Goal: Task Accomplishment & Management: Complete application form

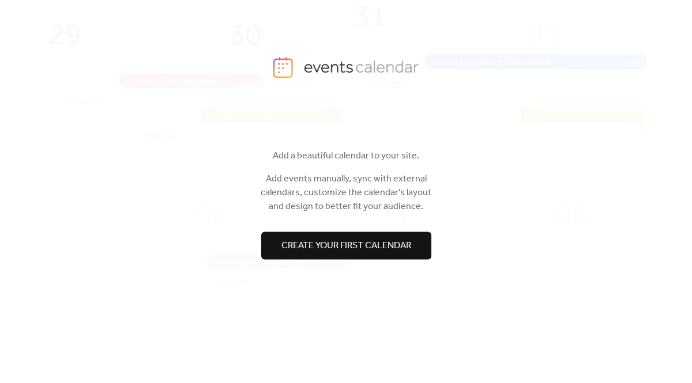
click at [325, 245] on span "Create your first calendar" at bounding box center [346, 246] width 130 height 14
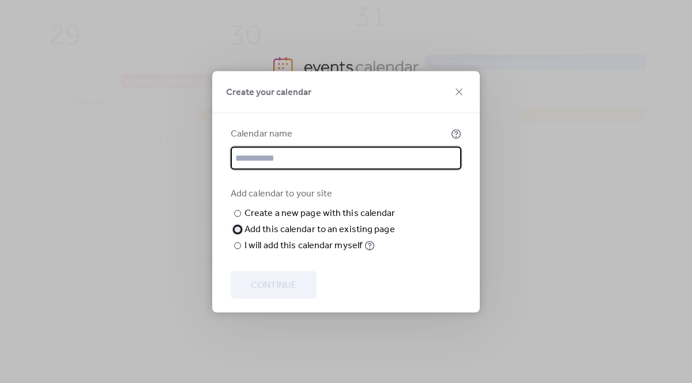
click at [237, 233] on div at bounding box center [237, 229] width 7 height 7
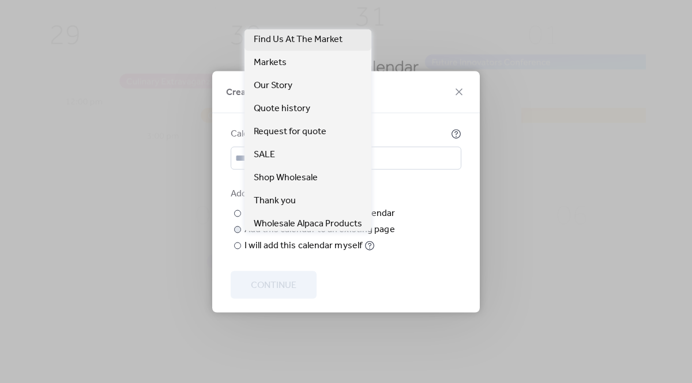
scroll to position [29, 0]
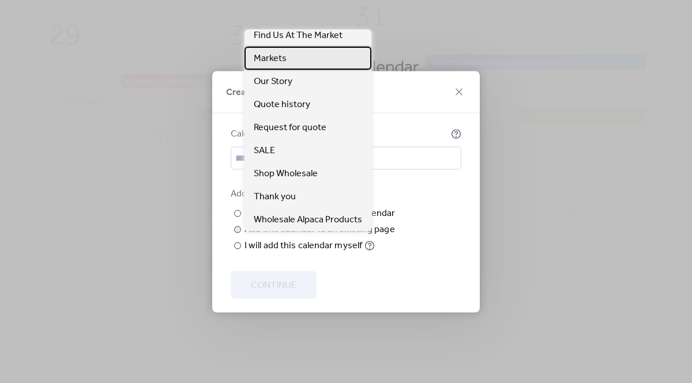
click at [297, 59] on div "Markets" at bounding box center [307, 58] width 127 height 23
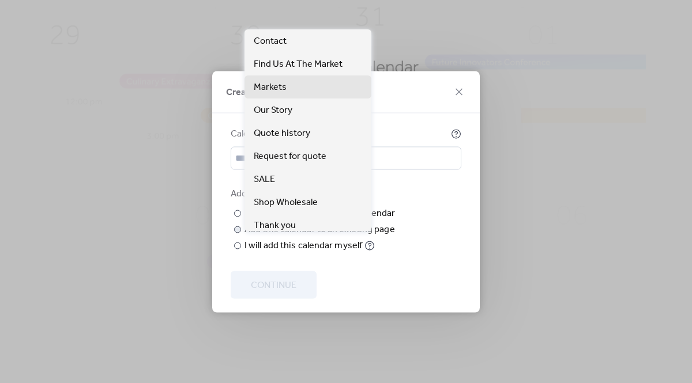
click at [0, 0] on icon at bounding box center [0, 0] width 0 height 0
click at [277, 91] on span "Markets" at bounding box center [270, 88] width 33 height 14
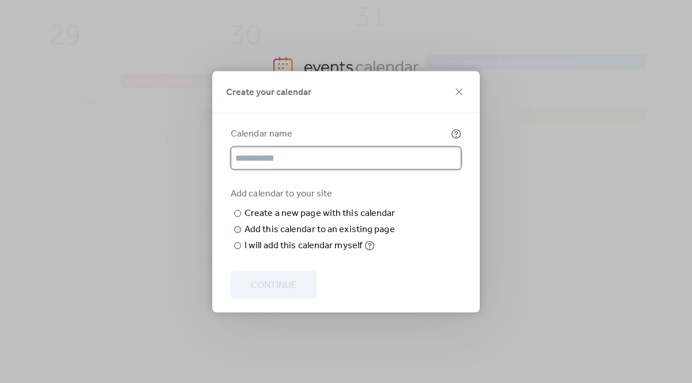
click at [331, 146] on input "text" at bounding box center [346, 157] width 231 height 23
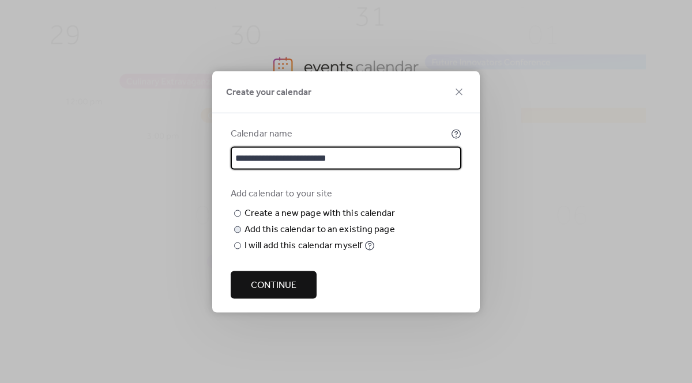
type input "**********"
click at [280, 292] on span "Continue" at bounding box center [274, 285] width 46 height 14
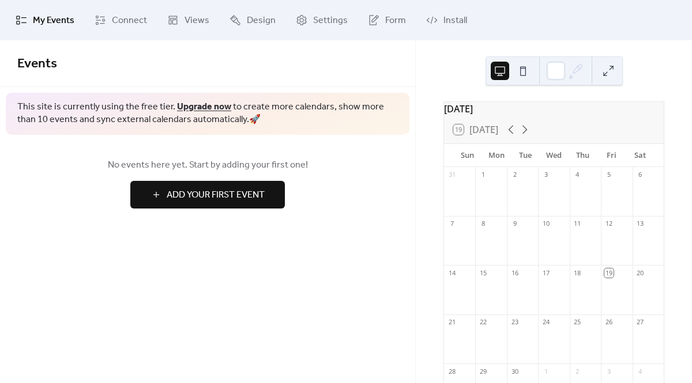
click at [219, 191] on span "Add Your First Event" at bounding box center [216, 195] width 98 height 14
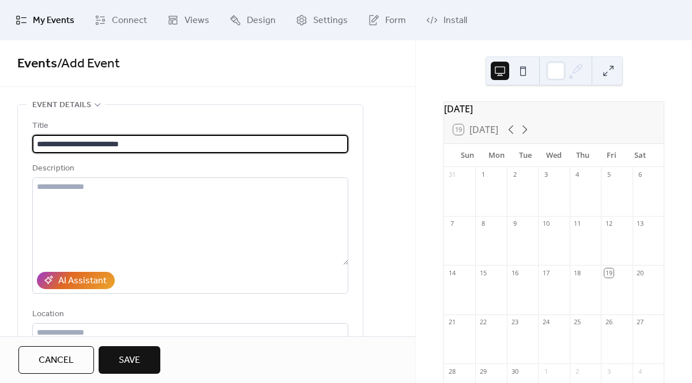
click at [48, 142] on input "**********" at bounding box center [190, 144] width 316 height 18
click at [146, 142] on input "**********" at bounding box center [190, 144] width 316 height 18
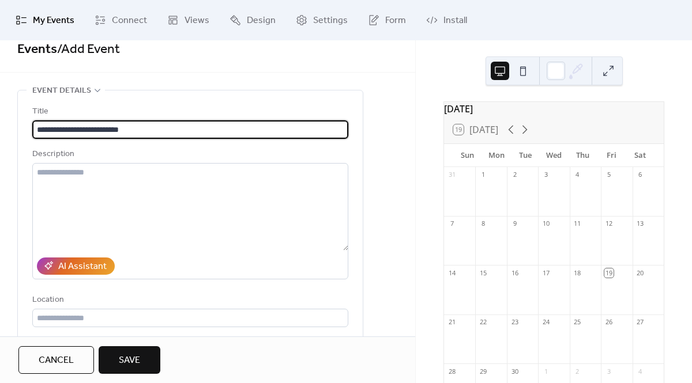
scroll to position [1, 0]
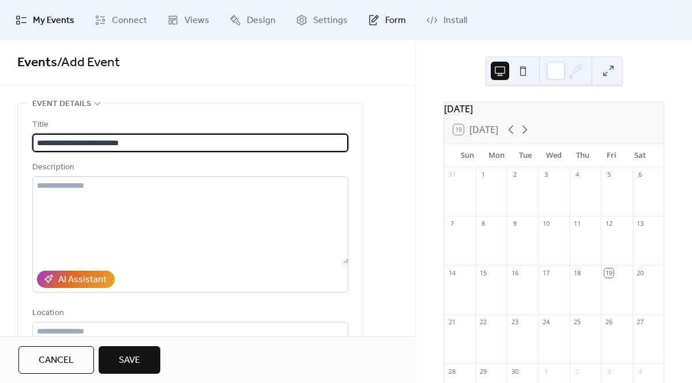
type input "**********"
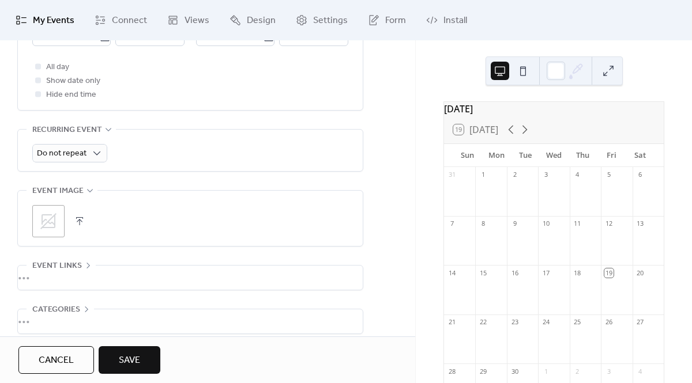
scroll to position [469, 0]
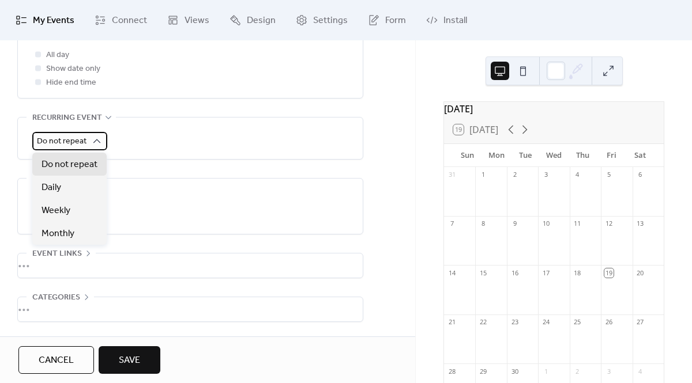
click at [104, 135] on div "Do not repeat" at bounding box center [69, 141] width 75 height 18
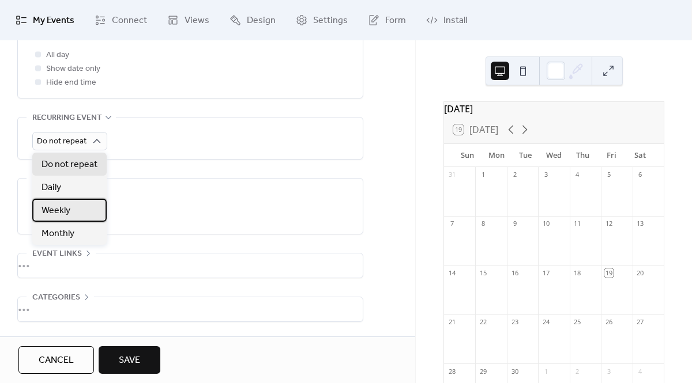
click at [64, 205] on span "Weekly" at bounding box center [55, 211] width 29 height 14
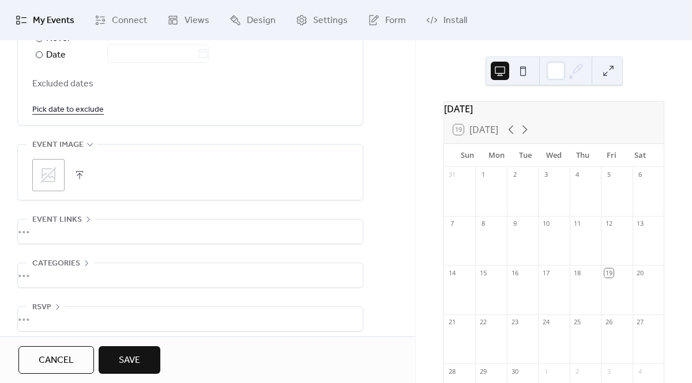
scroll to position [728, 0]
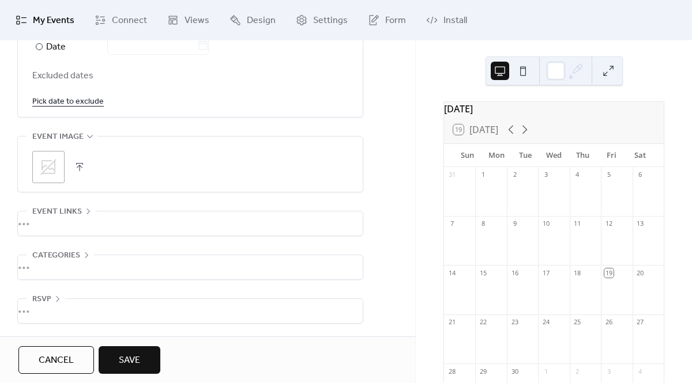
click at [39, 225] on div "•••" at bounding box center [190, 224] width 345 height 24
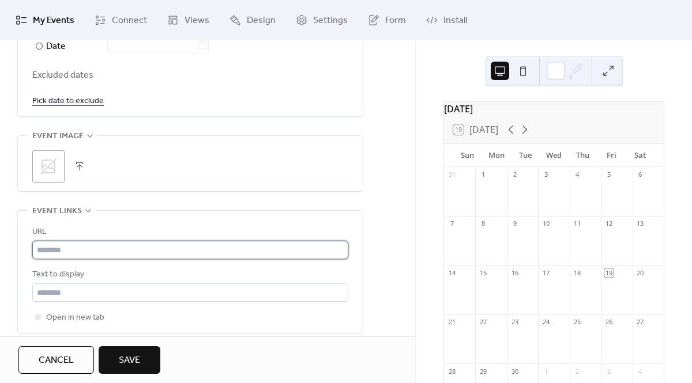
click at [69, 249] on input "text" at bounding box center [190, 250] width 316 height 18
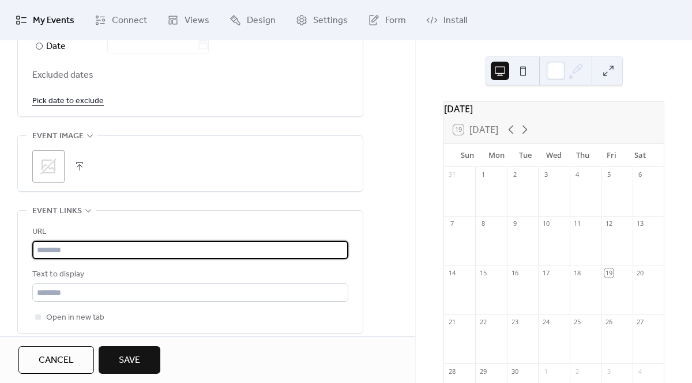
paste input "**********"
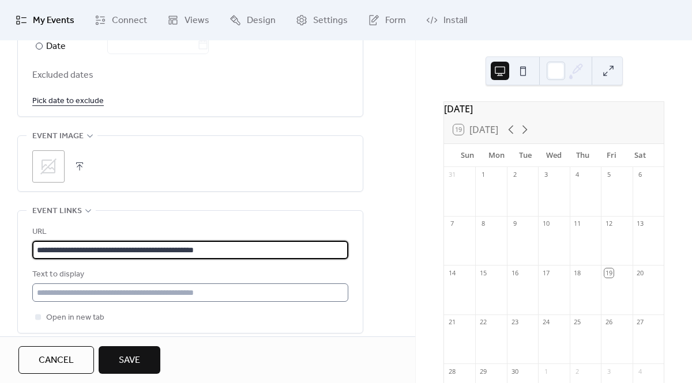
type input "**********"
click at [98, 293] on input "text" at bounding box center [190, 293] width 316 height 18
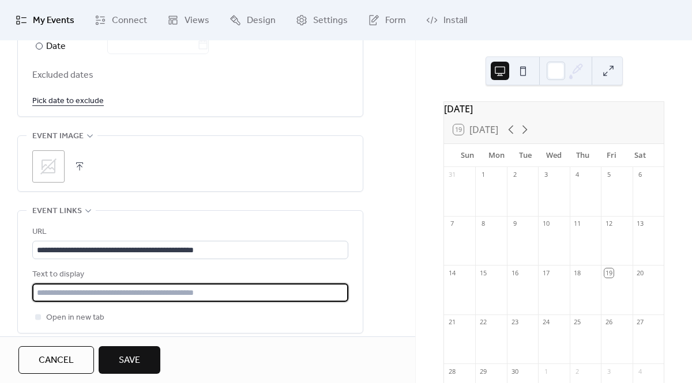
type input "**********"
click at [191, 264] on div "**********" at bounding box center [190, 274] width 316 height 99
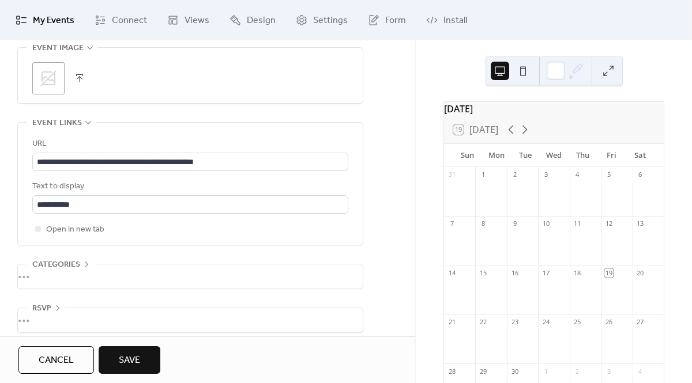
scroll to position [826, 0]
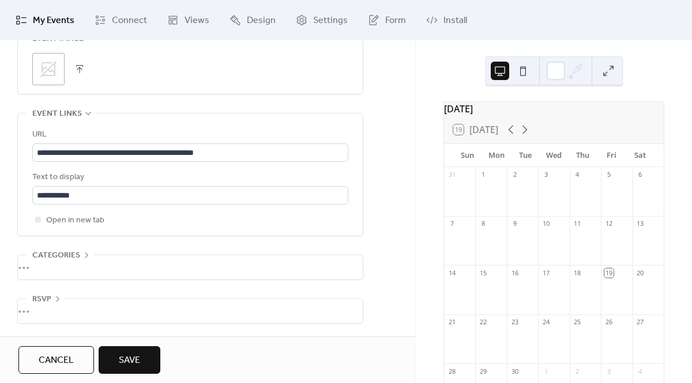
click at [190, 266] on div "•••" at bounding box center [190, 267] width 345 height 24
click at [190, 266] on div "No categories added yet. Add Category 🔒" at bounding box center [190, 292] width 316 height 75
click at [84, 251] on icon at bounding box center [86, 254] width 9 height 9
click at [56, 296] on icon at bounding box center [57, 299] width 3 height 6
click at [56, 296] on icon at bounding box center [57, 298] width 9 height 9
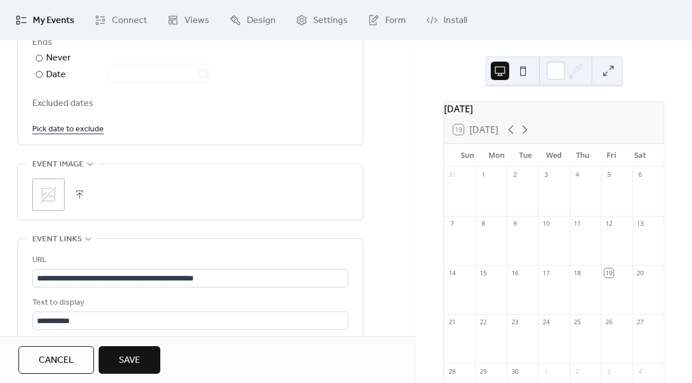
scroll to position [682, 0]
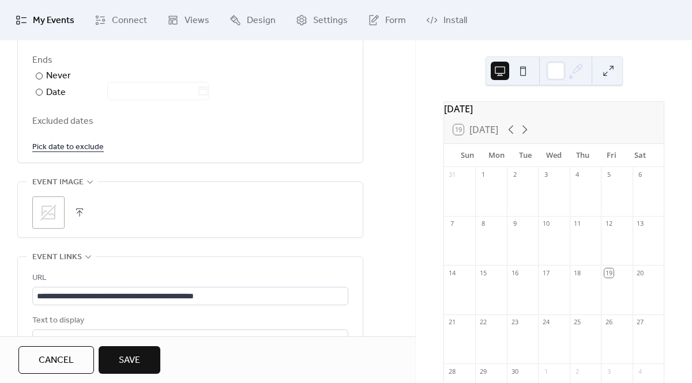
click at [81, 209] on button "button" at bounding box center [79, 213] width 16 height 16
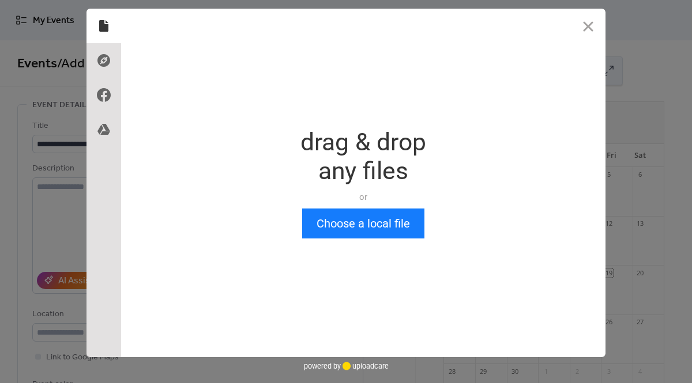
scroll to position [0, 0]
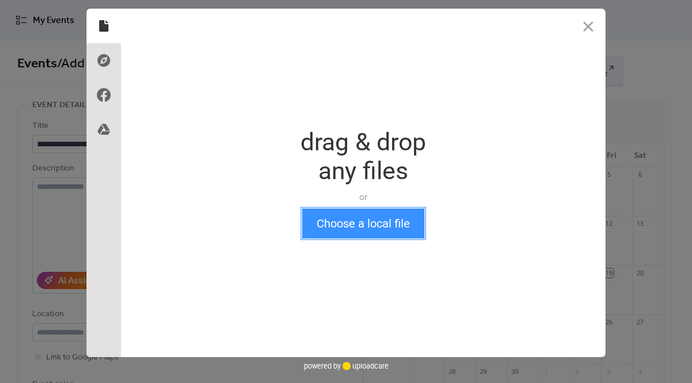
click at [353, 220] on button "Choose a local file" at bounding box center [363, 224] width 122 height 30
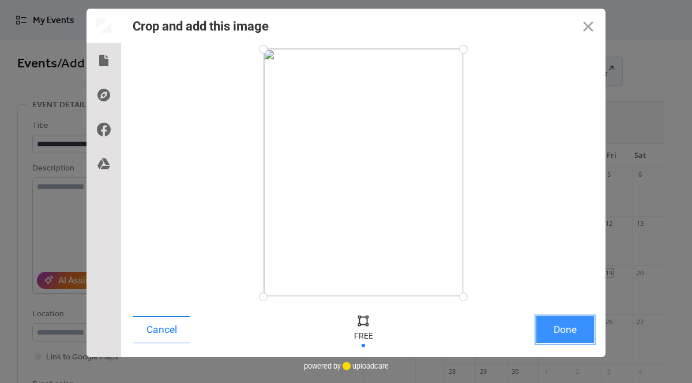
click at [579, 328] on button "Done" at bounding box center [565, 329] width 58 height 27
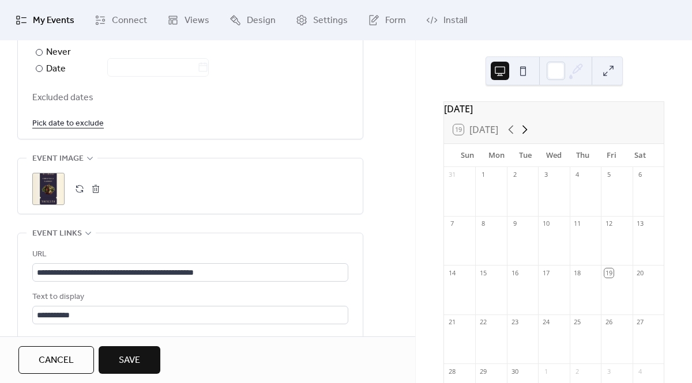
click at [528, 135] on icon at bounding box center [525, 130] width 14 height 14
click at [575, 228] on div "9" at bounding box center [577, 224] width 9 height 9
click at [511, 137] on icon at bounding box center [511, 130] width 14 height 14
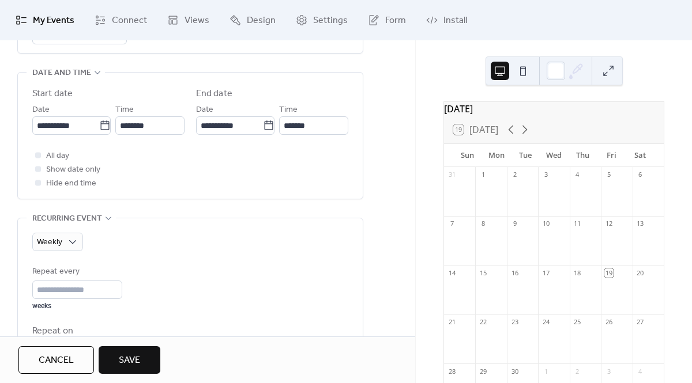
scroll to position [367, 0]
click at [100, 127] on icon at bounding box center [105, 127] width 12 height 12
click at [99, 127] on input "**********" at bounding box center [65, 127] width 67 height 18
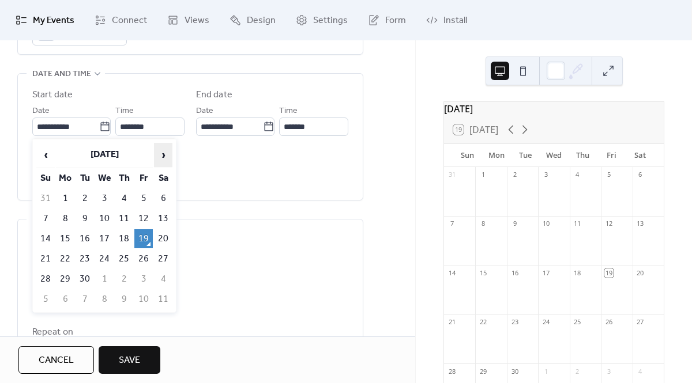
click at [154, 157] on span "›" at bounding box center [162, 154] width 17 height 23
click at [127, 218] on td "6" at bounding box center [124, 218] width 18 height 19
type input "**********"
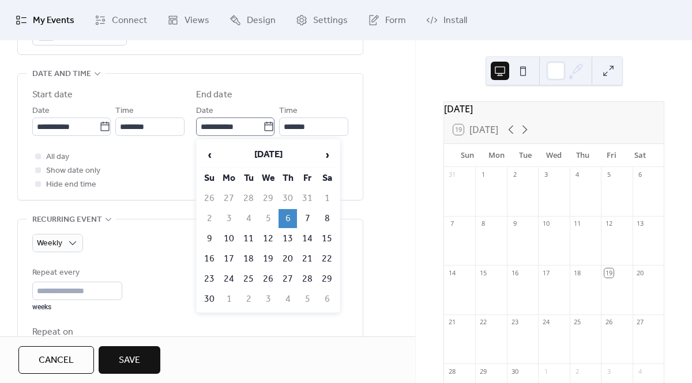
click at [267, 126] on icon at bounding box center [269, 127] width 12 height 12
click at [263, 126] on input "**********" at bounding box center [229, 127] width 67 height 18
click at [213, 237] on td "9" at bounding box center [209, 238] width 18 height 19
type input "**********"
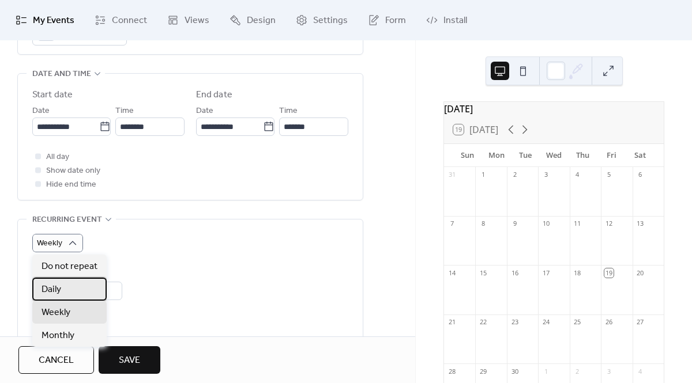
click at [56, 296] on span "Daily" at bounding box center [51, 290] width 20 height 14
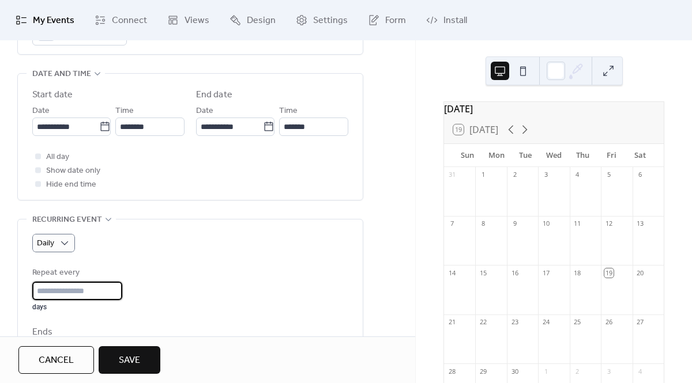
click at [120, 286] on input "*" at bounding box center [77, 291] width 90 height 18
type input "*"
click at [118, 288] on input "*" at bounding box center [77, 291] width 90 height 18
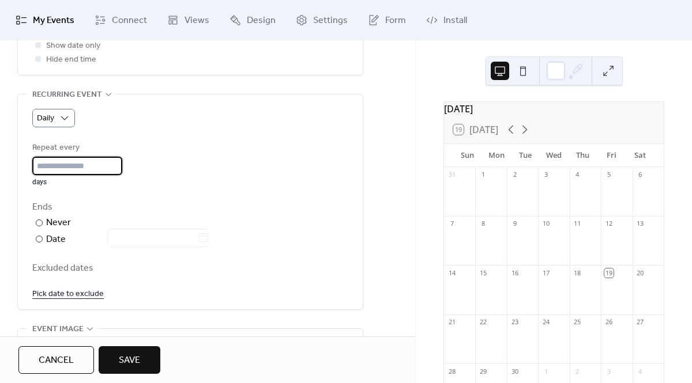
scroll to position [493, 0]
click at [73, 256] on div "Repeat every * days Ends ​ Never ​ Date Excluded dates Pick date to exclude" at bounding box center [190, 220] width 316 height 160
click at [72, 266] on span "Excluded dates" at bounding box center [190, 267] width 316 height 14
click at [67, 292] on link "Pick date to exclude" at bounding box center [67, 292] width 71 height 14
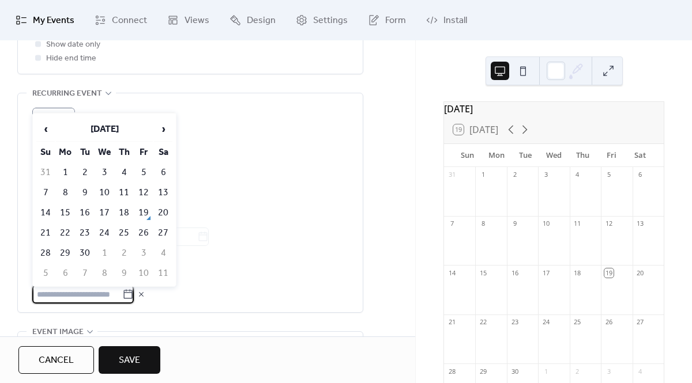
click at [284, 214] on div "Ends ​ Never ​ Date" at bounding box center [190, 222] width 316 height 47
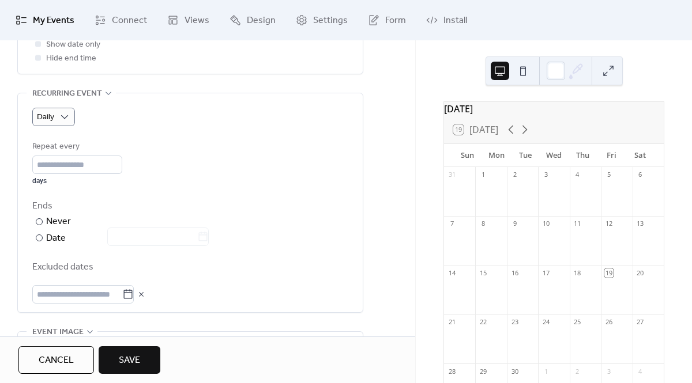
scroll to position [457, 0]
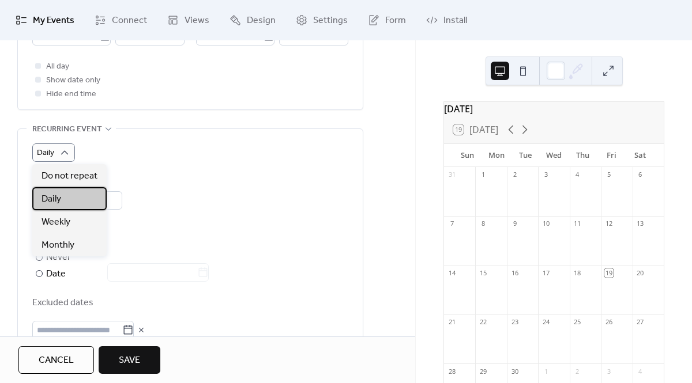
click at [50, 199] on span "Daily" at bounding box center [51, 199] width 20 height 14
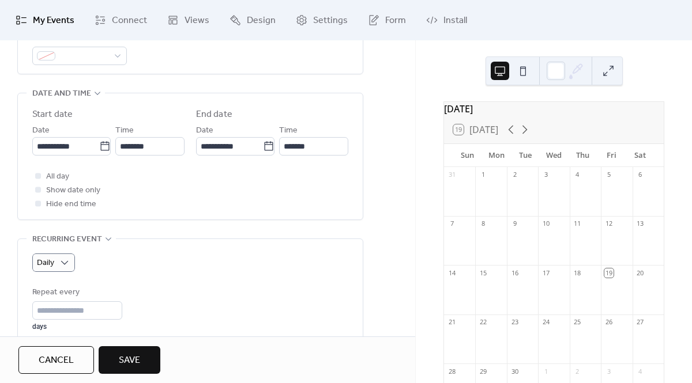
scroll to position [345, 0]
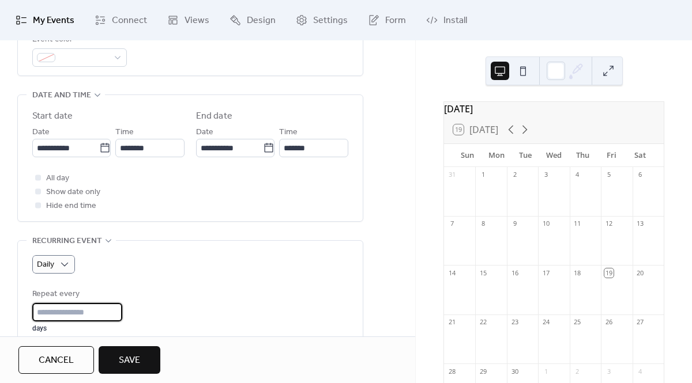
drag, startPoint x: 49, startPoint y: 310, endPoint x: 22, endPoint y: 309, distance: 27.1
click at [22, 310] on div "Daily Repeat every * days Ends ​ Never ​ Date Excluded dates" at bounding box center [190, 350] width 345 height 219
type input "*"
click at [290, 250] on div "Daily Repeat every * days Ends ​ Never ​ Date Excluded dates" at bounding box center [190, 350] width 316 height 219
click at [267, 148] on icon at bounding box center [269, 148] width 12 height 12
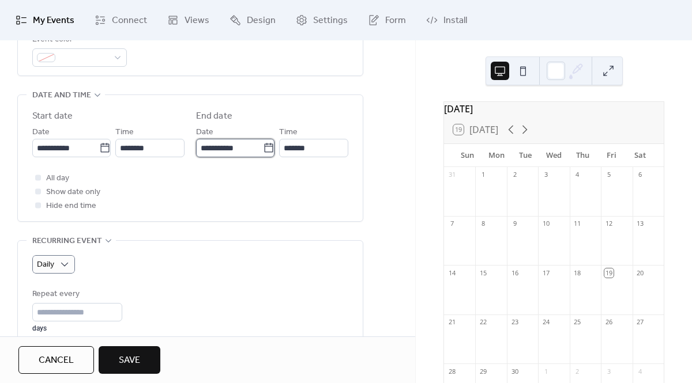
click at [263, 148] on input "**********" at bounding box center [229, 148] width 67 height 18
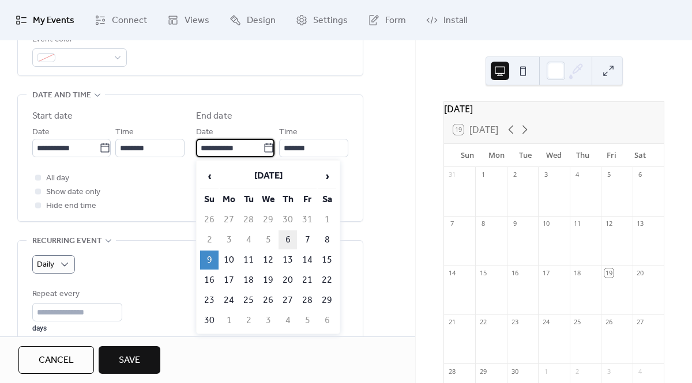
click at [289, 241] on td "6" at bounding box center [287, 240] width 18 height 19
type input "**********"
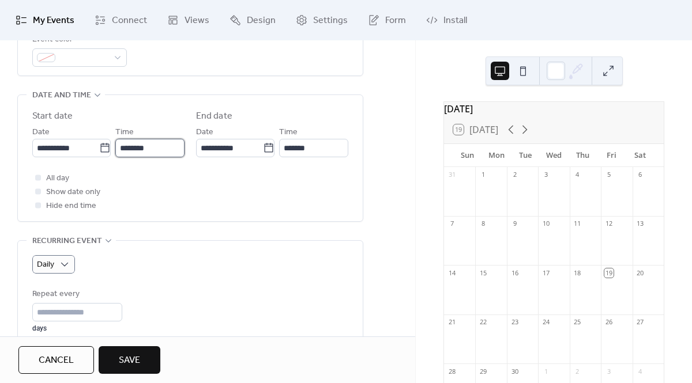
click at [150, 142] on input "********" at bounding box center [149, 148] width 69 height 18
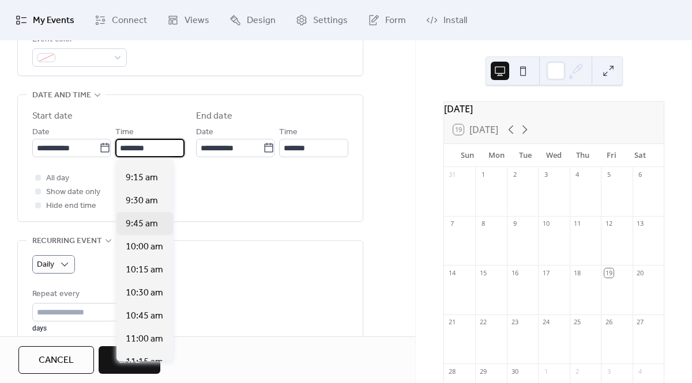
scroll to position [818, 0]
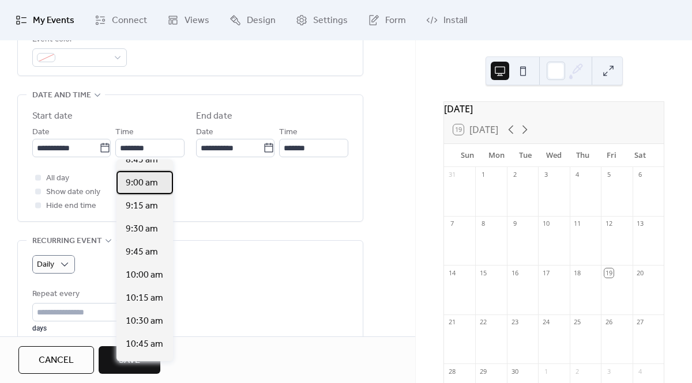
click at [145, 184] on span "9:00 am" at bounding box center [142, 183] width 32 height 14
type input "*******"
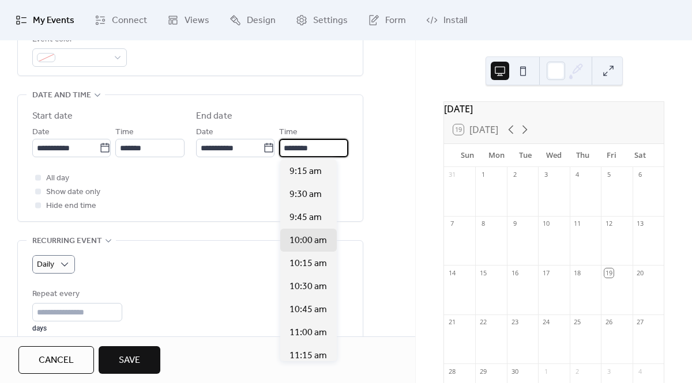
click at [301, 148] on input "********" at bounding box center [313, 148] width 69 height 18
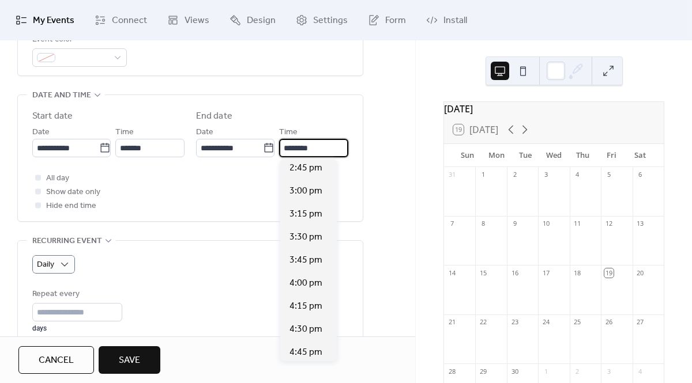
scroll to position [555, 0]
click at [304, 241] on span "4:00 pm" at bounding box center [305, 239] width 33 height 14
type input "*******"
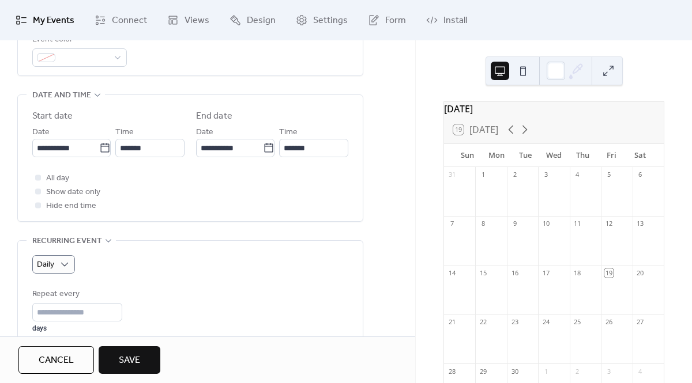
click at [202, 188] on div "All day Show date only Hide end time" at bounding box center [190, 191] width 316 height 41
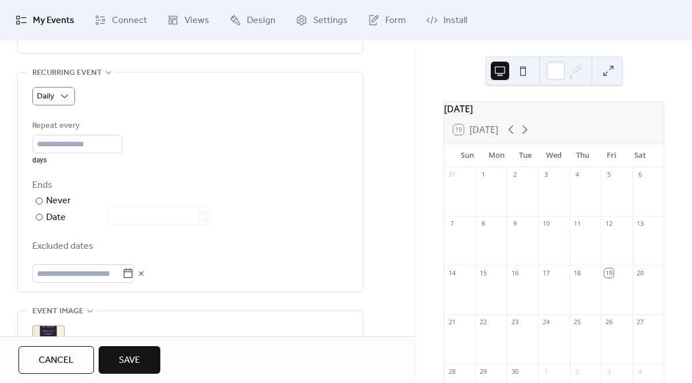
scroll to position [515, 0]
click at [37, 216] on div at bounding box center [39, 216] width 7 height 7
click at [205, 214] on icon at bounding box center [203, 215] width 12 height 12
click at [197, 214] on input "text" at bounding box center [152, 215] width 90 height 18
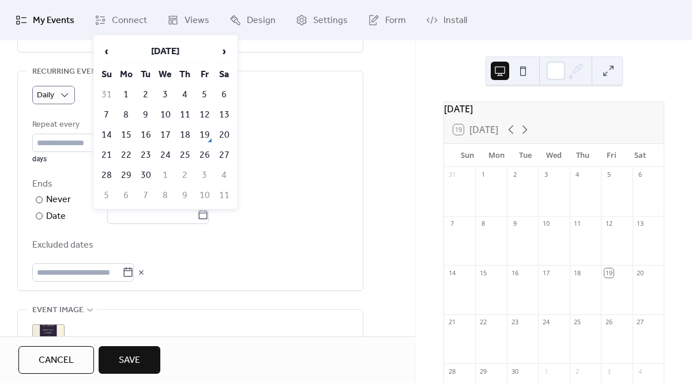
click at [221, 65] on table "‹ [DATE] › Su Mo Tu We Th Fr Sa 31 1 2 3 4 5 6 7 8 9 10 11 12 13 14 15 16 17 18…" at bounding box center [165, 122] width 138 height 168
click at [222, 54] on span "›" at bounding box center [224, 51] width 17 height 23
click at [108, 152] on td "16" at bounding box center [106, 155] width 18 height 19
type input "**********"
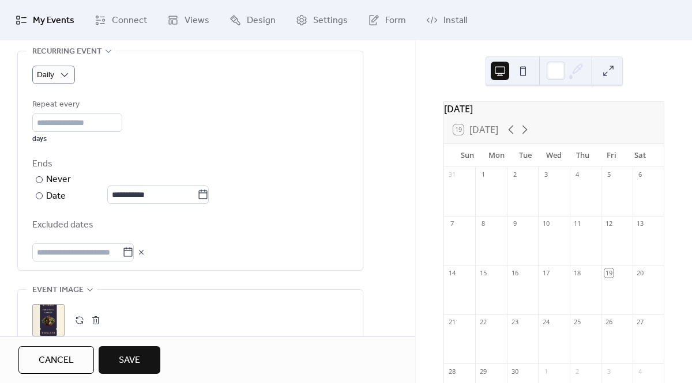
scroll to position [541, 0]
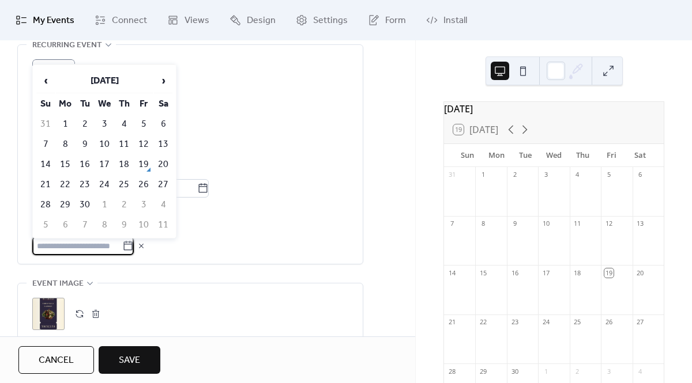
click at [115, 248] on input "text" at bounding box center [77, 246] width 90 height 18
click at [104, 142] on td "10" at bounding box center [104, 144] width 18 height 19
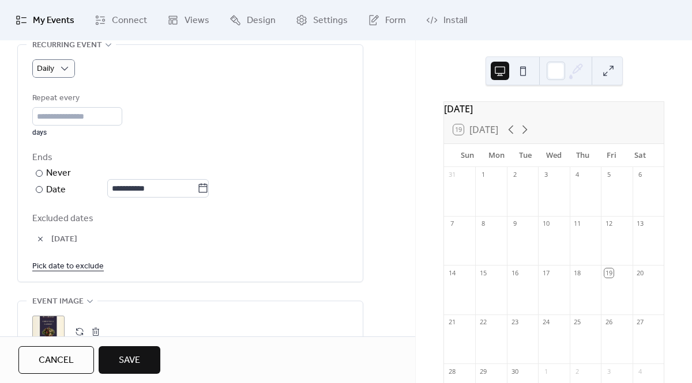
click at [64, 266] on link "Pick date to exclude" at bounding box center [67, 266] width 71 height 14
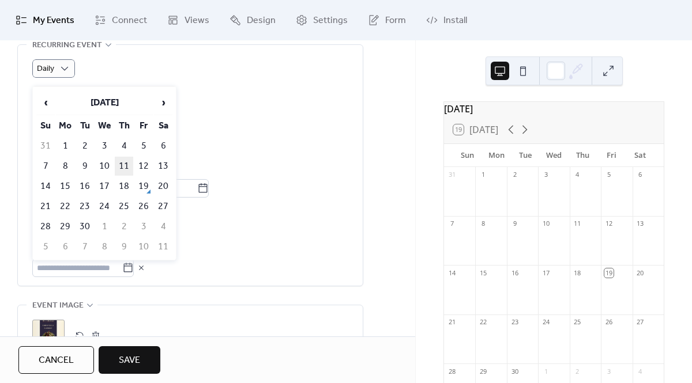
click at [123, 162] on td "11" at bounding box center [124, 166] width 18 height 19
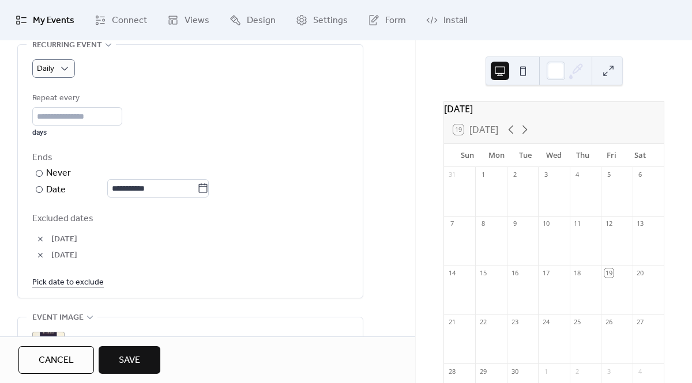
click at [91, 285] on link "Pick date to exclude" at bounding box center [67, 282] width 71 height 14
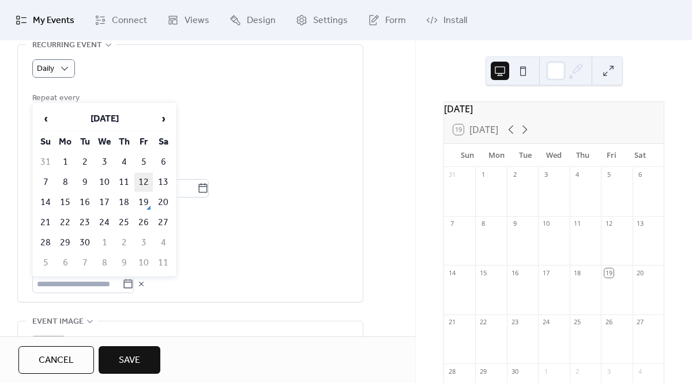
click at [145, 182] on td "12" at bounding box center [143, 182] width 18 height 19
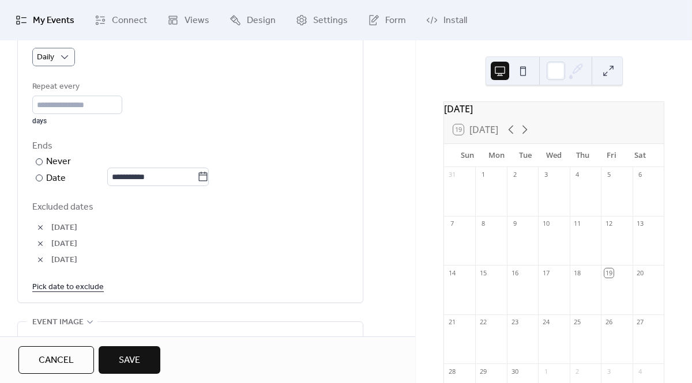
scroll to position [557, 0]
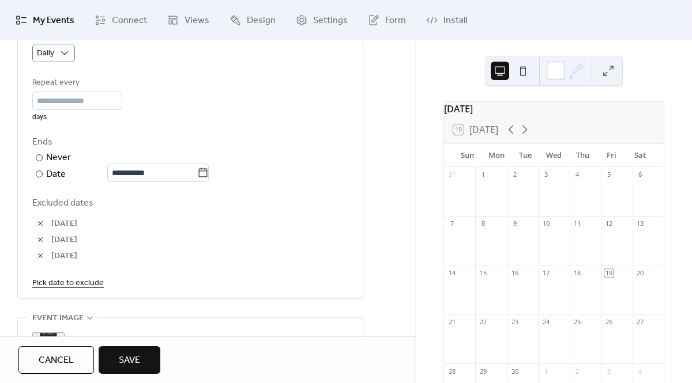
click at [97, 282] on link "Pick date to exclude" at bounding box center [67, 282] width 71 height 14
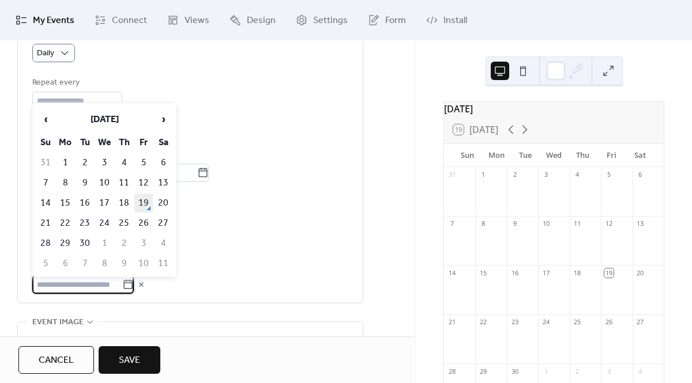
click at [150, 209] on td "19" at bounding box center [143, 203] width 18 height 19
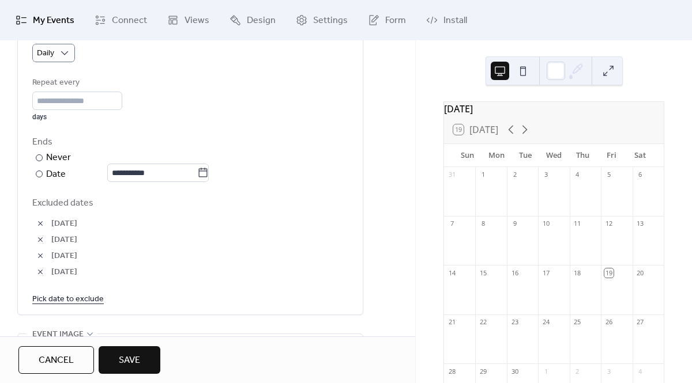
click at [39, 274] on button "button" at bounding box center [40, 272] width 16 height 16
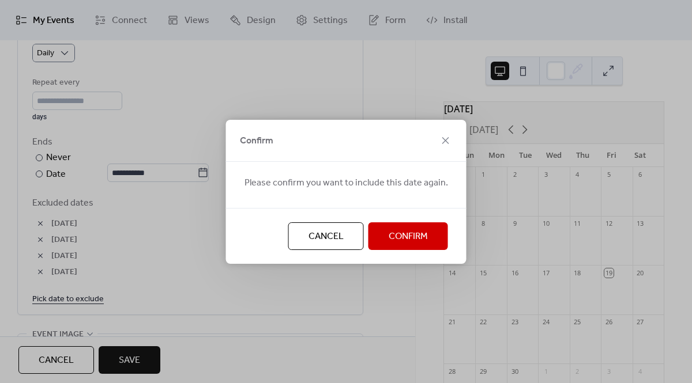
click at [397, 237] on span "Confirm" at bounding box center [407, 237] width 39 height 14
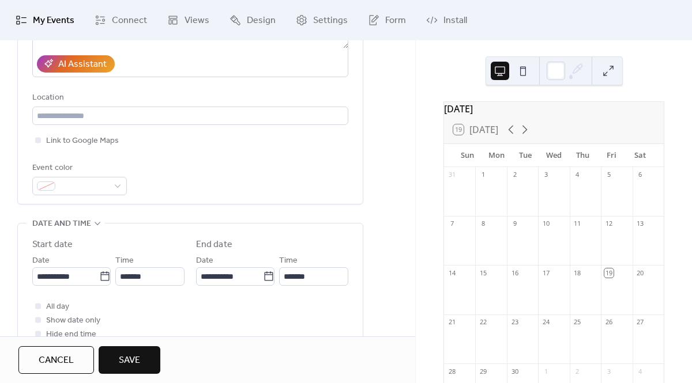
scroll to position [218, 0]
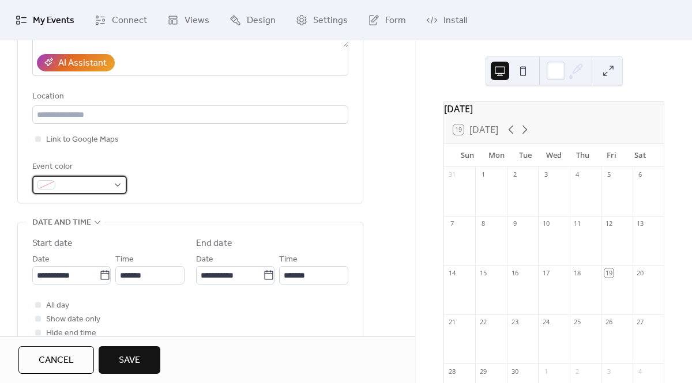
click at [124, 178] on div at bounding box center [79, 185] width 95 height 18
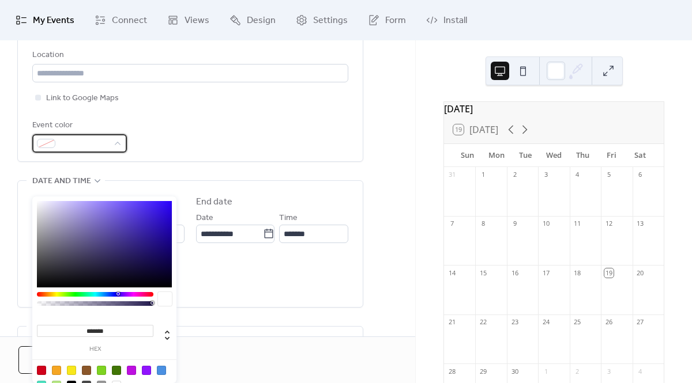
scroll to position [320, 0]
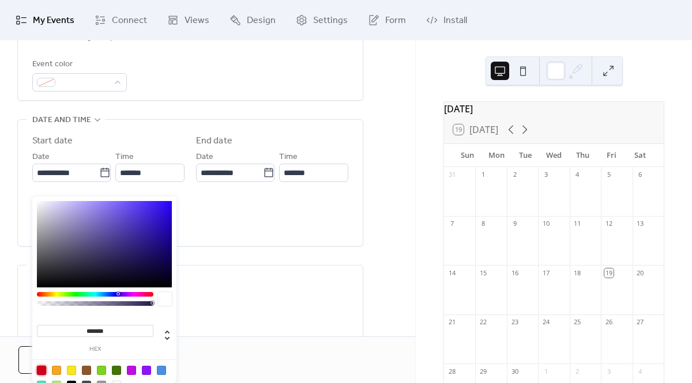
click at [41, 371] on div at bounding box center [41, 370] width 9 height 9
type input "*******"
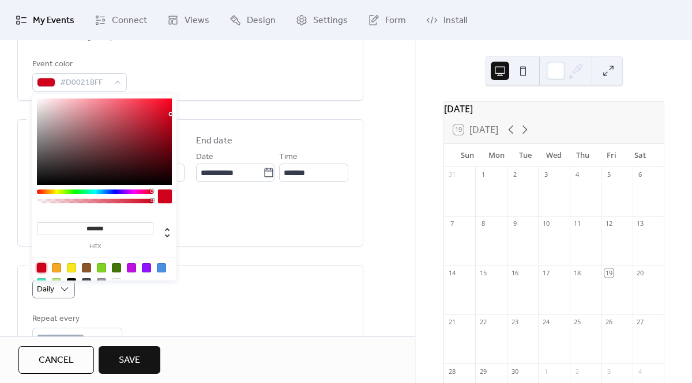
click at [258, 80] on div "Event color #D0021BFF" at bounding box center [190, 75] width 316 height 34
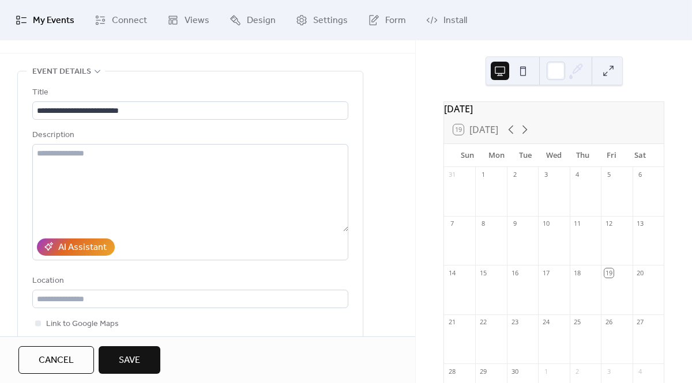
scroll to position [31, 0]
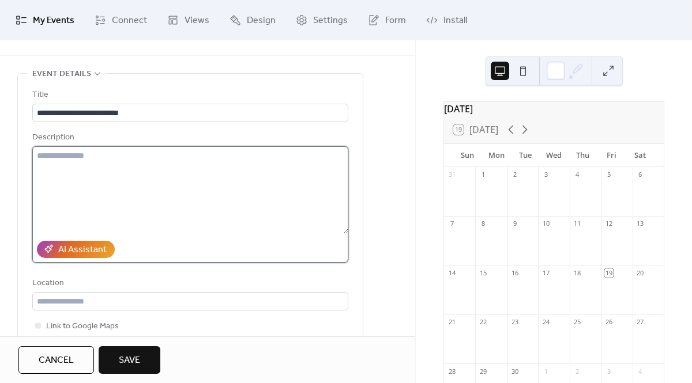
click at [80, 165] on textarea at bounding box center [190, 190] width 316 height 88
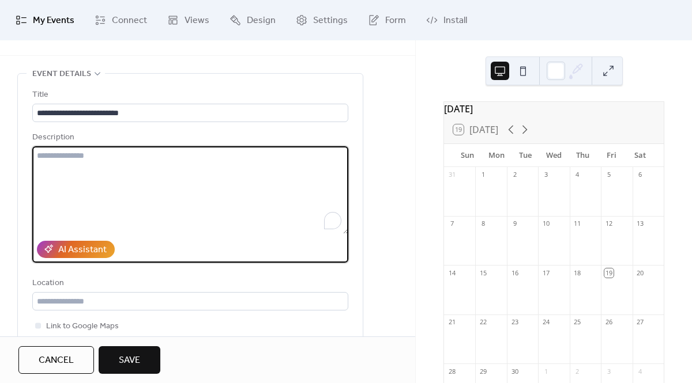
paste textarea "**********"
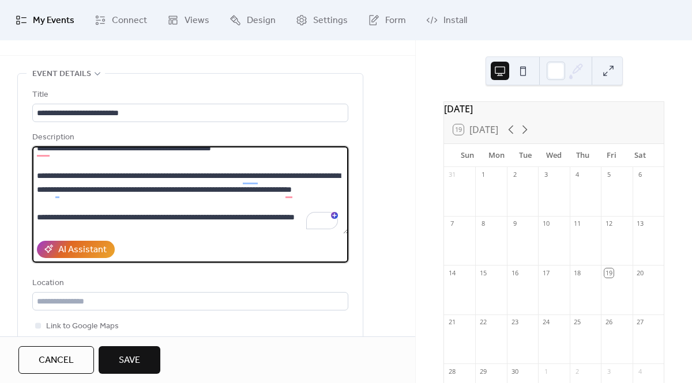
scroll to position [0, 0]
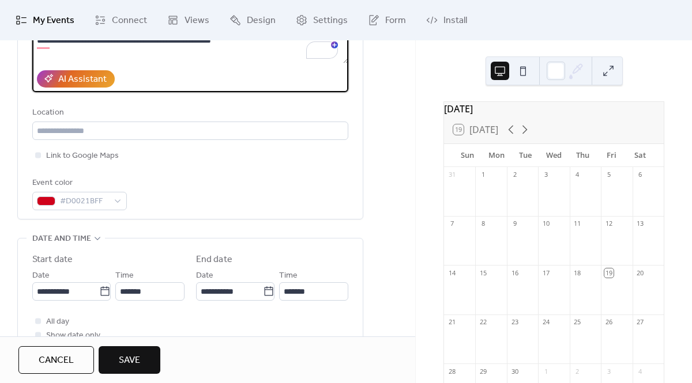
type textarea "**********"
click at [150, 358] on button "Save" at bounding box center [130, 360] width 62 height 28
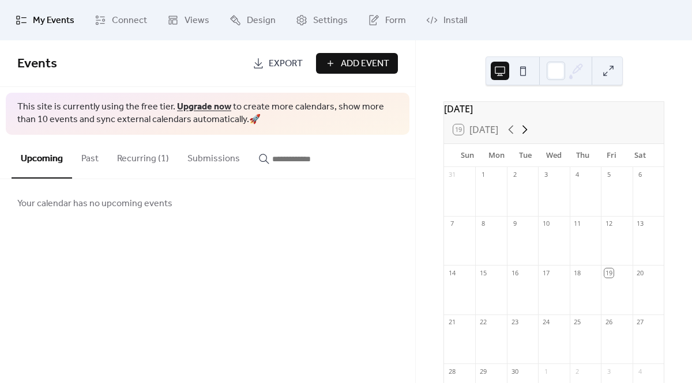
click at [528, 135] on icon at bounding box center [525, 130] width 14 height 14
click at [135, 167] on button "Recurring (1)" at bounding box center [143, 156] width 70 height 43
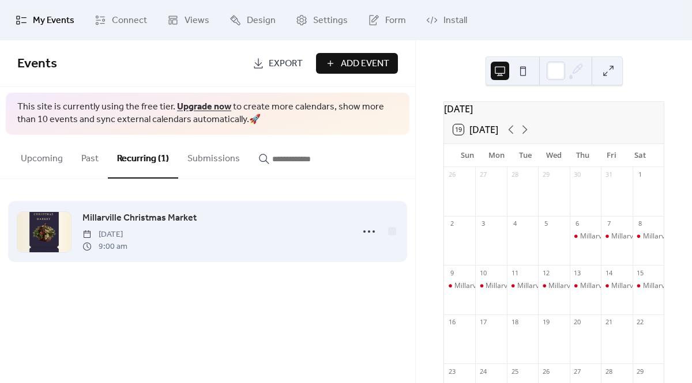
click at [248, 229] on div "Millarville Christmas Market [DATE] 9:00 am" at bounding box center [213, 231] width 263 height 41
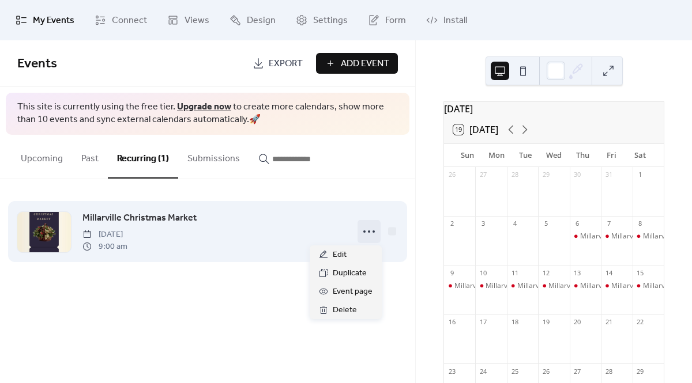
click at [365, 232] on circle at bounding box center [364, 232] width 2 height 2
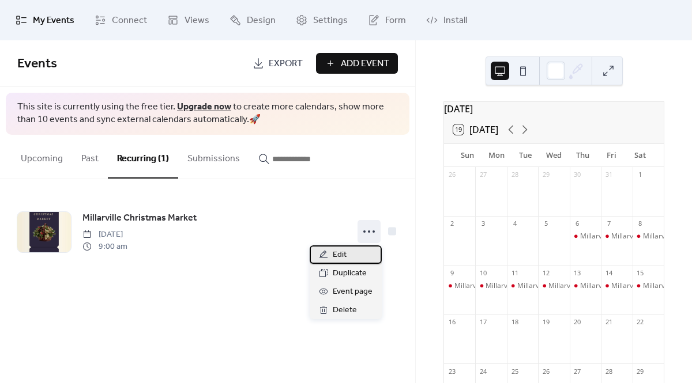
click at [347, 255] on div "Edit" at bounding box center [345, 255] width 72 height 18
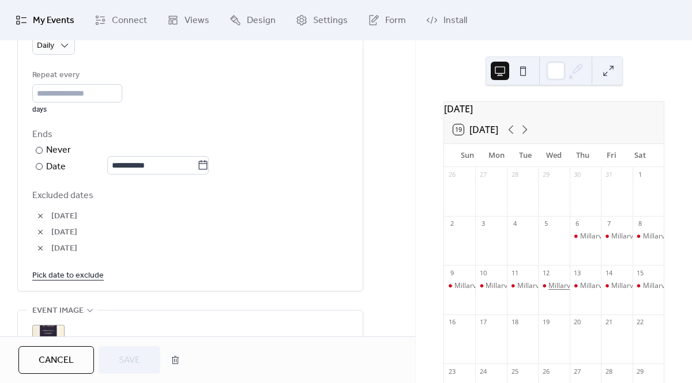
click at [560, 291] on div "Millarville Christmas Market" at bounding box center [593, 286] width 90 height 10
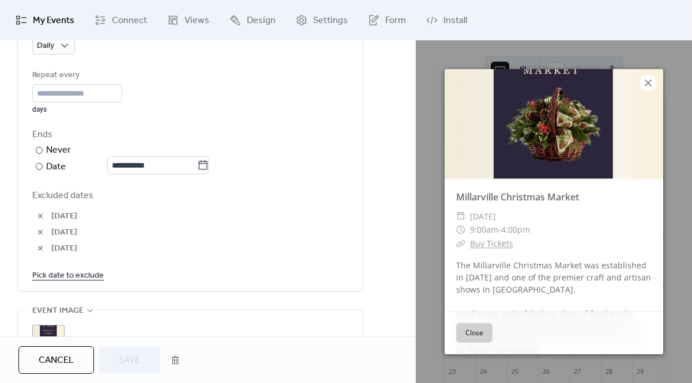
click at [651, 83] on icon at bounding box center [648, 83] width 14 height 14
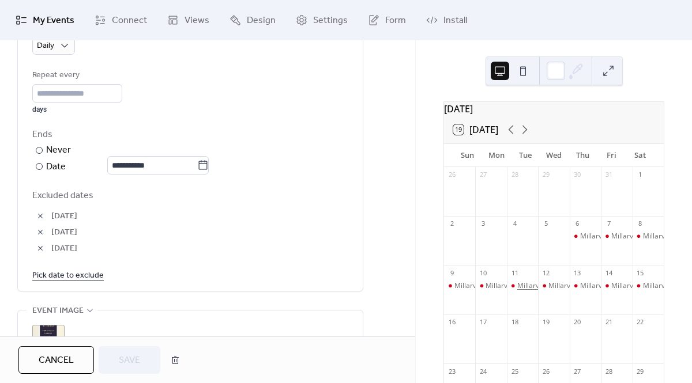
click at [526, 291] on div "Millarville Christmas Market" at bounding box center [562, 286] width 90 height 10
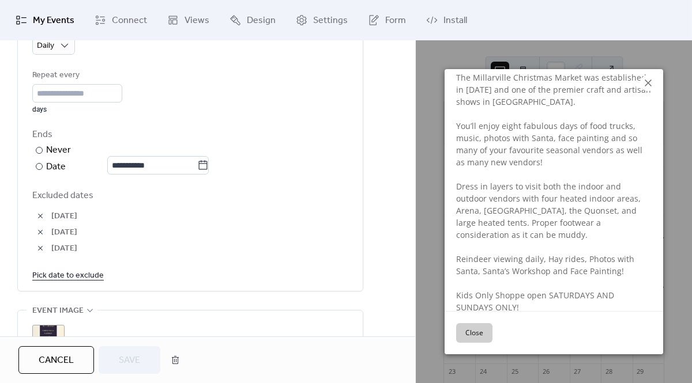
click at [647, 82] on icon at bounding box center [647, 83] width 7 height 7
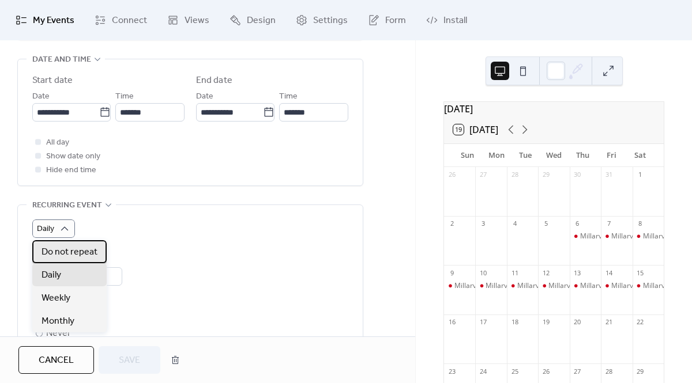
click at [64, 251] on span "Do not repeat" at bounding box center [69, 253] width 56 height 14
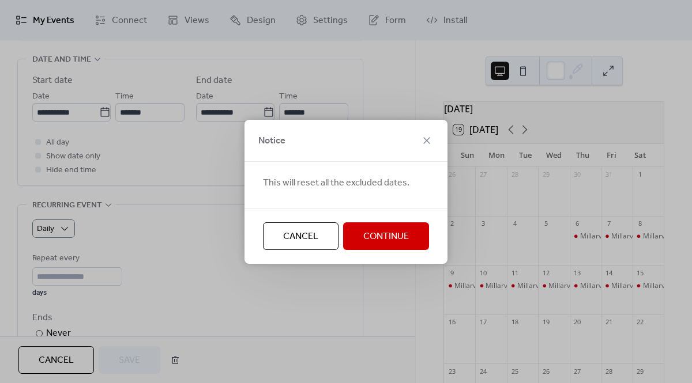
click at [391, 233] on span "Continue" at bounding box center [386, 237] width 46 height 14
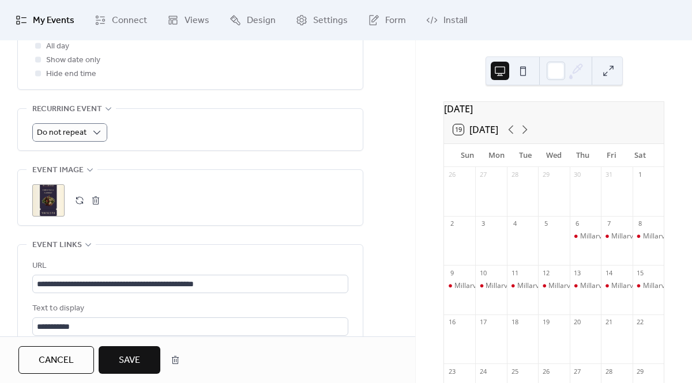
click at [138, 359] on span "Save" at bounding box center [129, 361] width 21 height 14
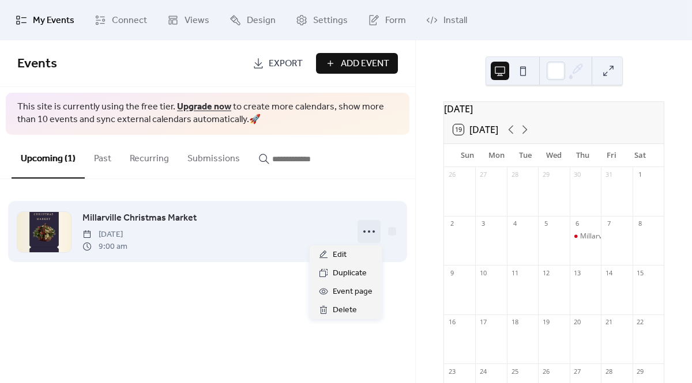
click at [363, 236] on icon at bounding box center [369, 231] width 18 height 18
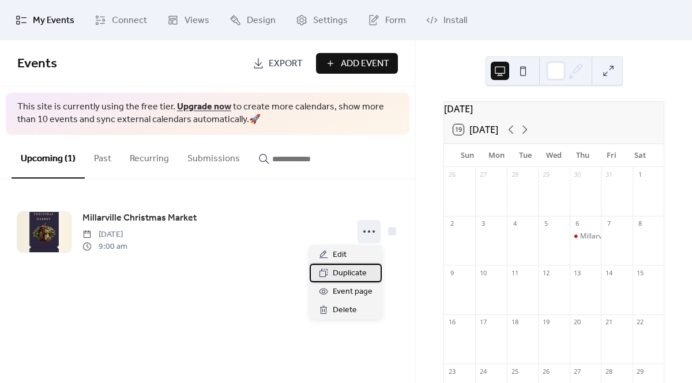
click at [349, 272] on span "Duplicate" at bounding box center [350, 274] width 34 height 14
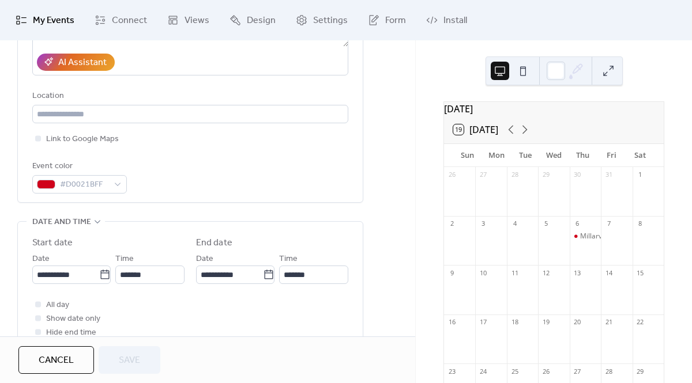
scroll to position [228, 0]
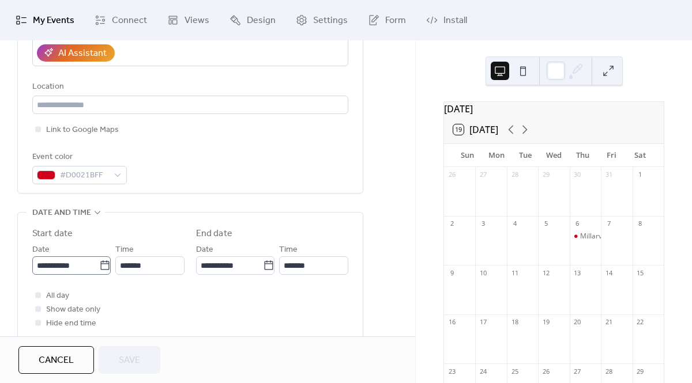
click at [100, 267] on icon at bounding box center [105, 266] width 12 height 12
click at [99, 267] on input "**********" at bounding box center [65, 265] width 67 height 18
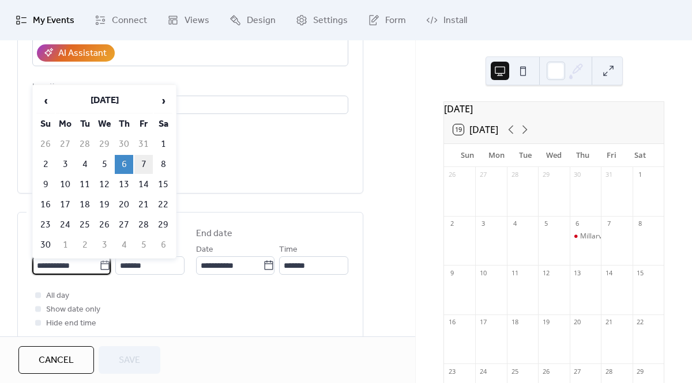
click at [145, 163] on td "7" at bounding box center [143, 164] width 18 height 19
type input "**********"
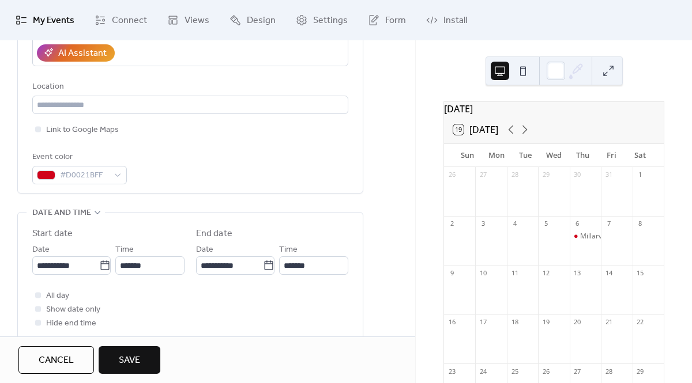
click at [141, 360] on button "Save" at bounding box center [130, 360] width 62 height 28
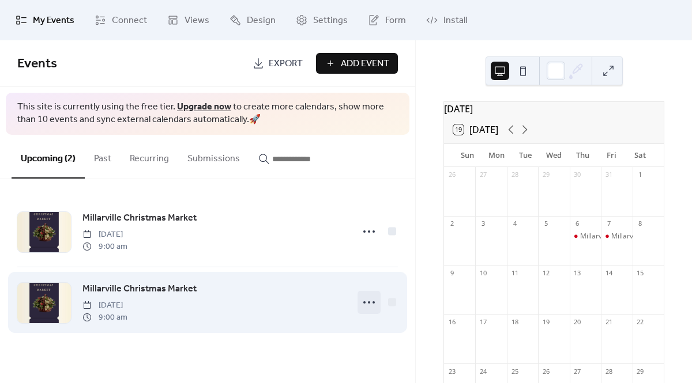
click at [371, 303] on icon at bounding box center [369, 302] width 18 height 18
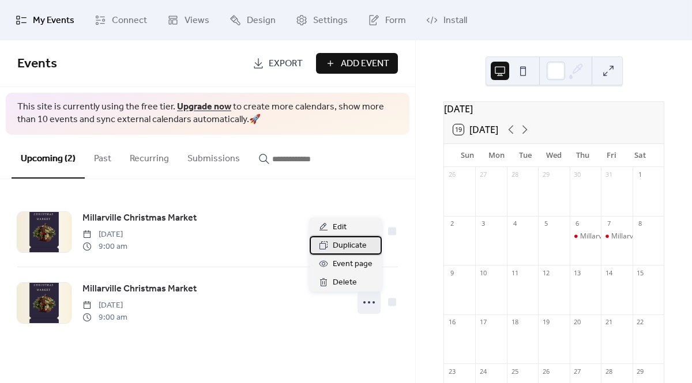
click at [356, 250] on span "Duplicate" at bounding box center [350, 246] width 34 height 14
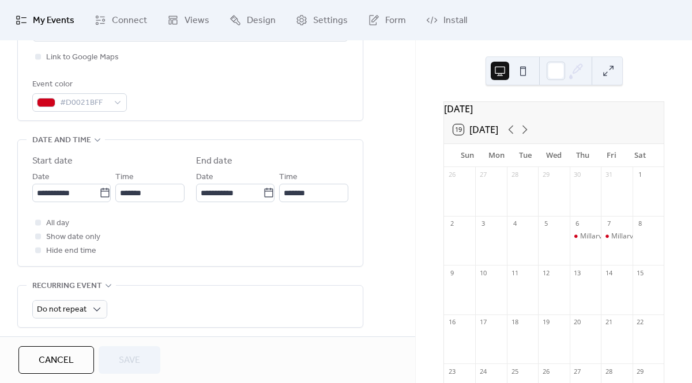
scroll to position [314, 0]
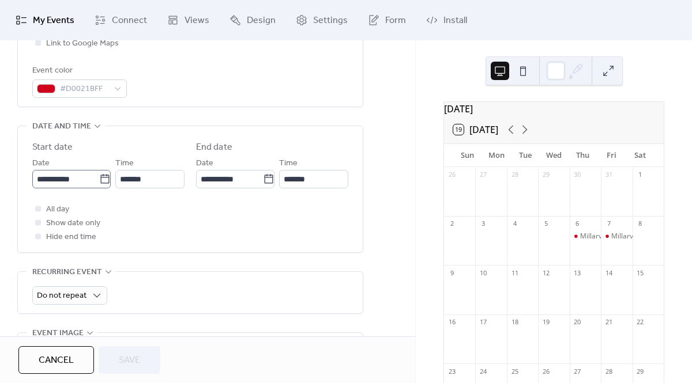
click at [100, 177] on icon at bounding box center [105, 179] width 12 height 12
click at [99, 177] on input "**********" at bounding box center [65, 179] width 67 height 18
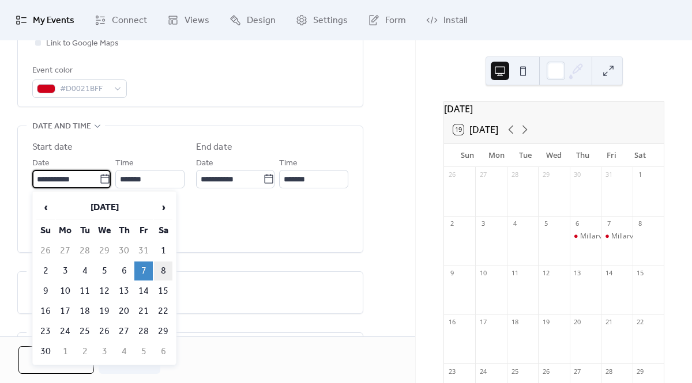
click at [163, 271] on td "8" at bounding box center [163, 271] width 18 height 19
type input "**********"
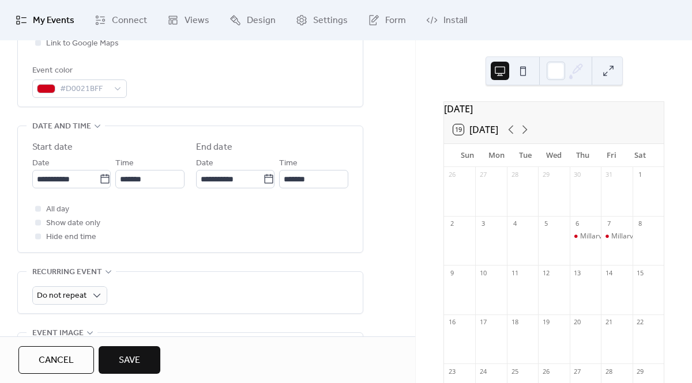
click at [132, 362] on span "Save" at bounding box center [129, 361] width 21 height 14
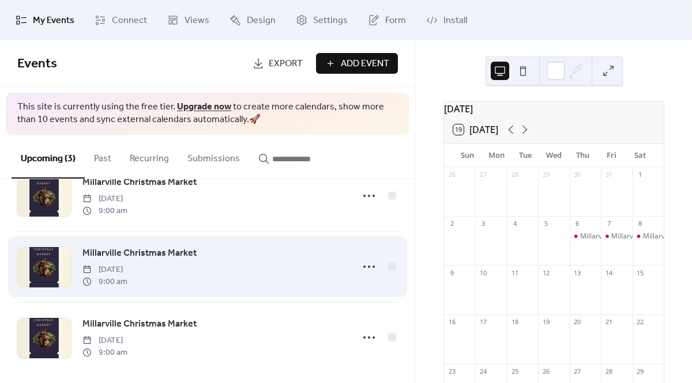
scroll to position [43, 0]
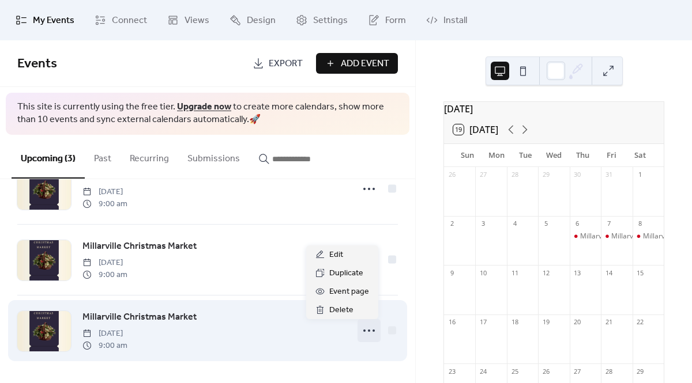
click at [372, 328] on icon at bounding box center [369, 331] width 18 height 18
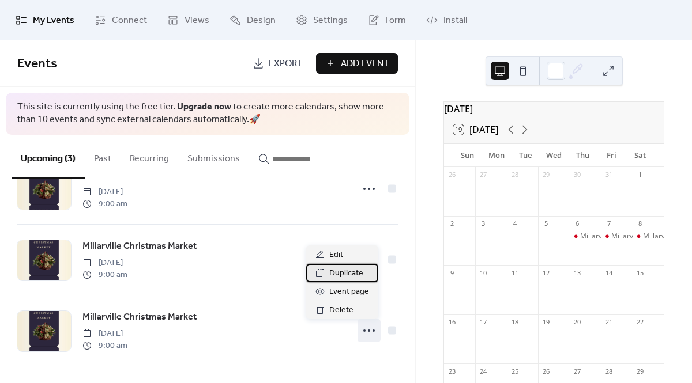
click at [349, 273] on span "Duplicate" at bounding box center [346, 274] width 34 height 14
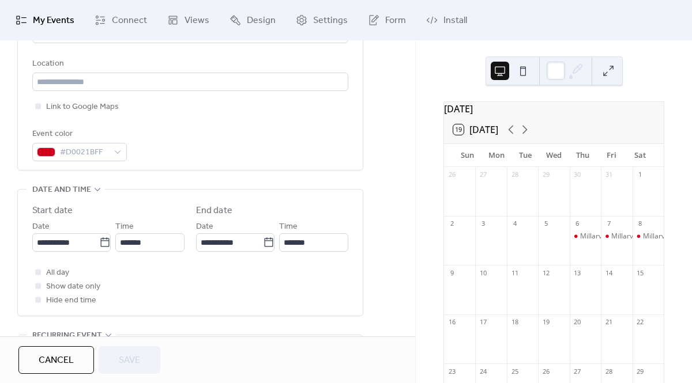
scroll to position [266, 0]
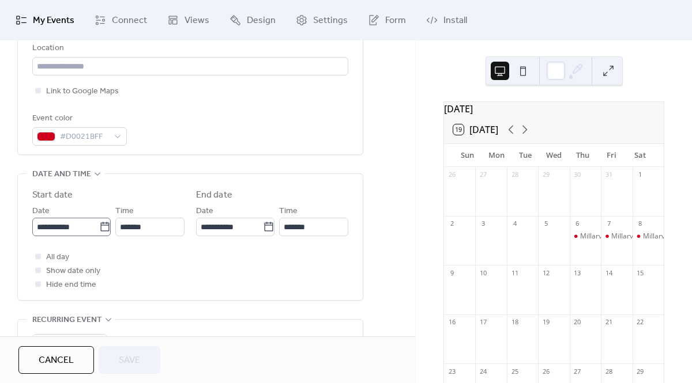
click at [99, 229] on icon at bounding box center [105, 227] width 12 height 12
click at [98, 229] on input "**********" at bounding box center [65, 227] width 67 height 18
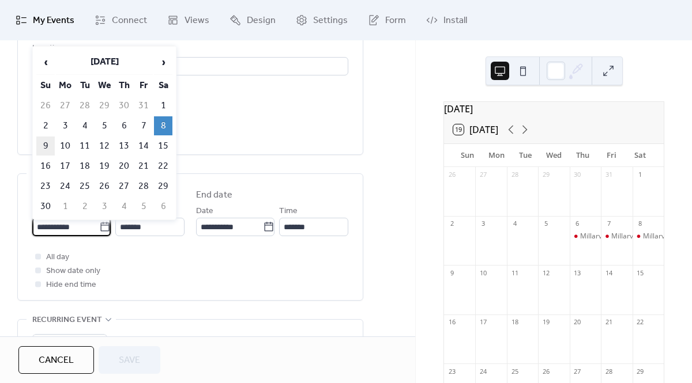
click at [47, 145] on td "9" at bounding box center [45, 146] width 18 height 19
type input "**********"
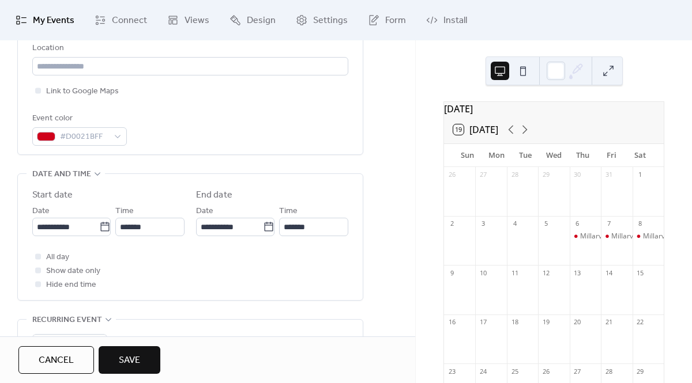
click at [130, 358] on span "Save" at bounding box center [129, 361] width 21 height 14
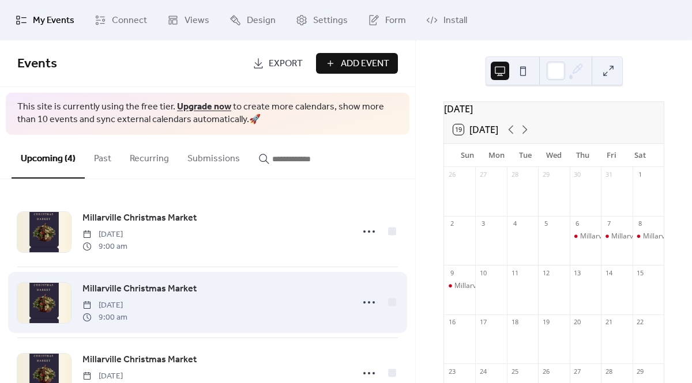
scroll to position [115, 0]
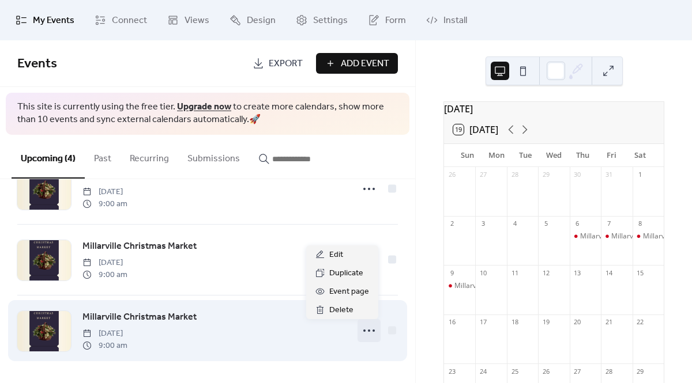
click at [367, 331] on icon at bounding box center [369, 331] width 18 height 18
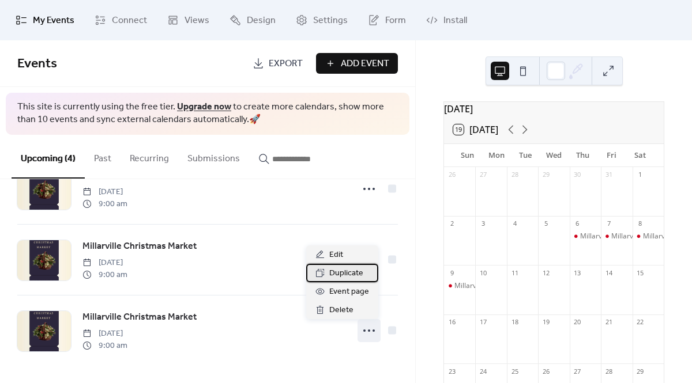
click at [342, 278] on span "Duplicate" at bounding box center [346, 274] width 34 height 14
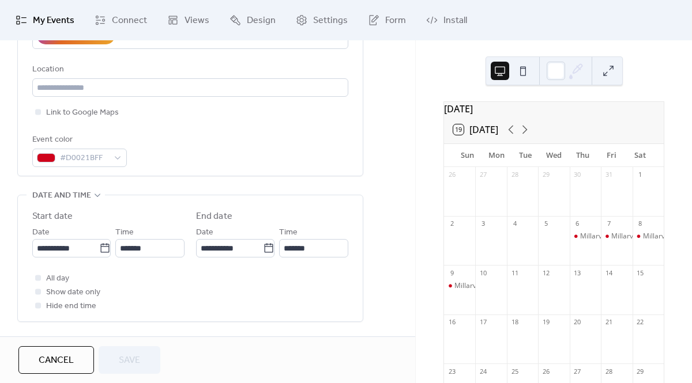
scroll to position [254, 0]
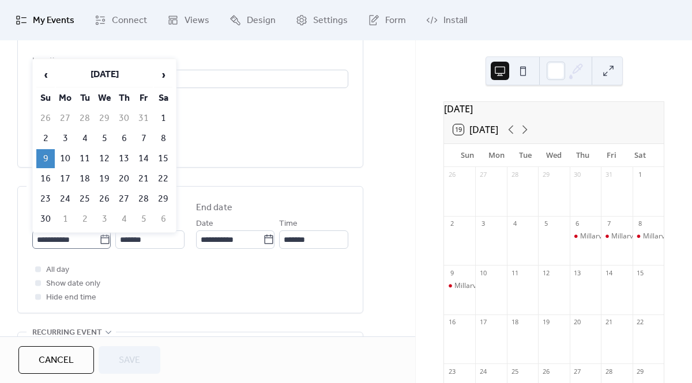
click at [101, 241] on icon at bounding box center [105, 240] width 12 height 12
click at [99, 241] on input "**********" at bounding box center [65, 240] width 67 height 18
click at [126, 155] on td "13" at bounding box center [124, 158] width 18 height 19
type input "**********"
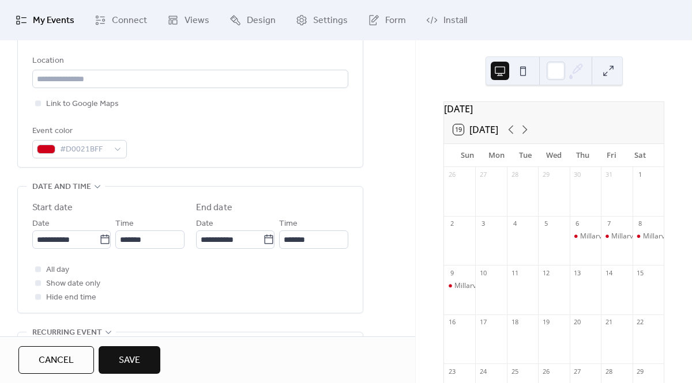
click at [137, 359] on span "Save" at bounding box center [129, 361] width 21 height 14
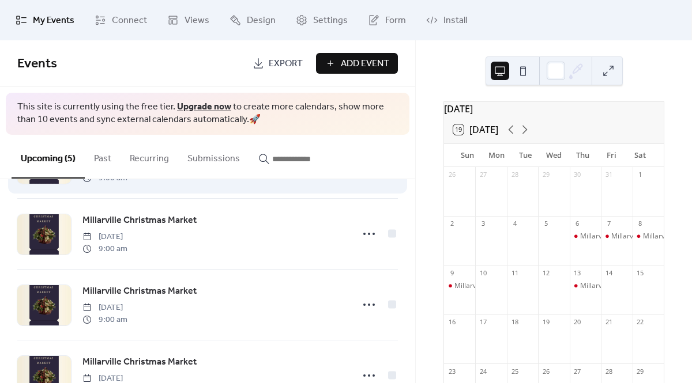
scroll to position [186, 0]
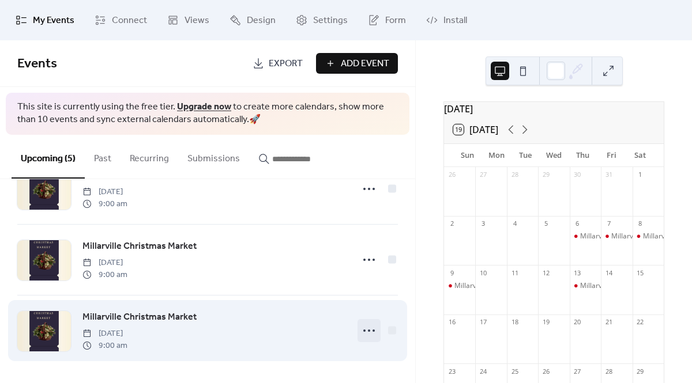
click at [367, 327] on icon at bounding box center [369, 331] width 18 height 18
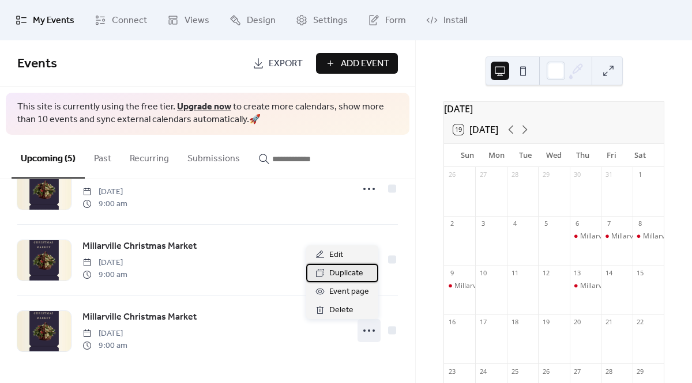
click at [338, 274] on span "Duplicate" at bounding box center [346, 274] width 34 height 14
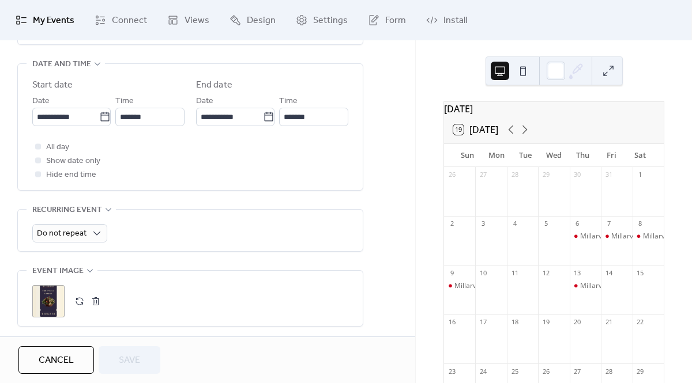
scroll to position [263, 0]
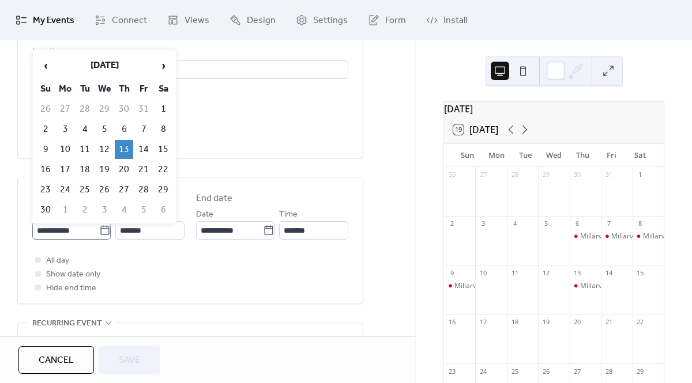
click at [103, 228] on icon at bounding box center [105, 231] width 12 height 12
click at [99, 228] on input "**********" at bounding box center [65, 230] width 67 height 18
click at [143, 149] on td "14" at bounding box center [143, 149] width 18 height 19
type input "**********"
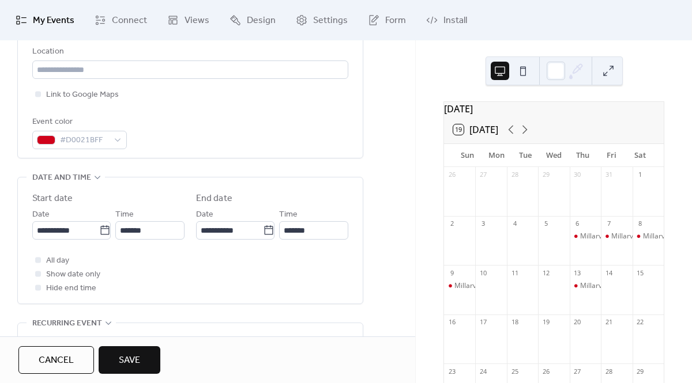
click at [135, 358] on span "Save" at bounding box center [129, 361] width 21 height 14
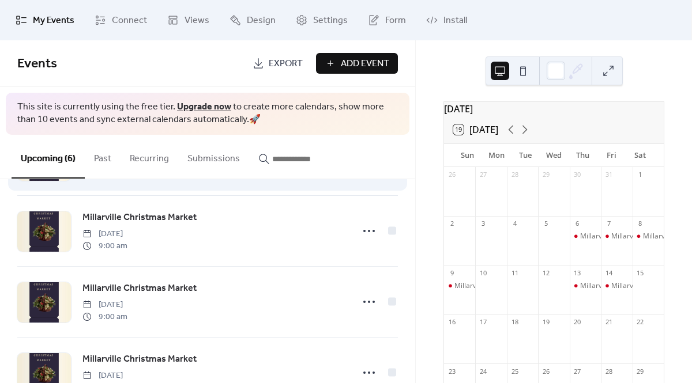
scroll to position [257, 0]
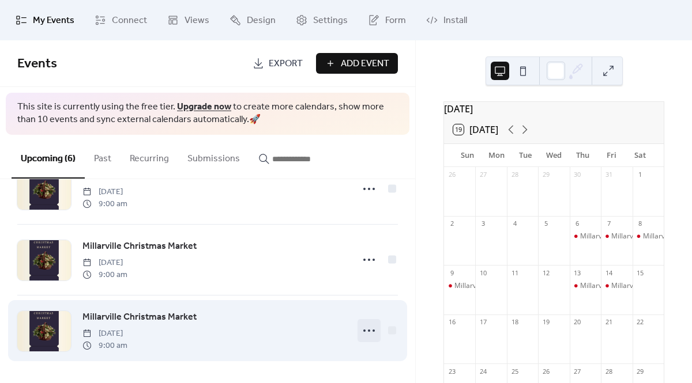
click at [372, 330] on circle at bounding box center [373, 331] width 2 height 2
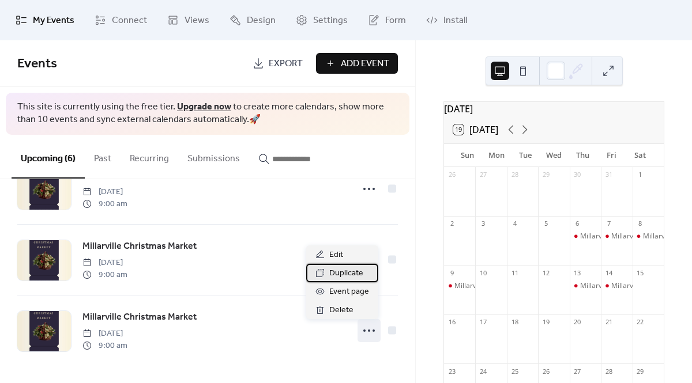
click at [345, 274] on span "Duplicate" at bounding box center [346, 274] width 34 height 14
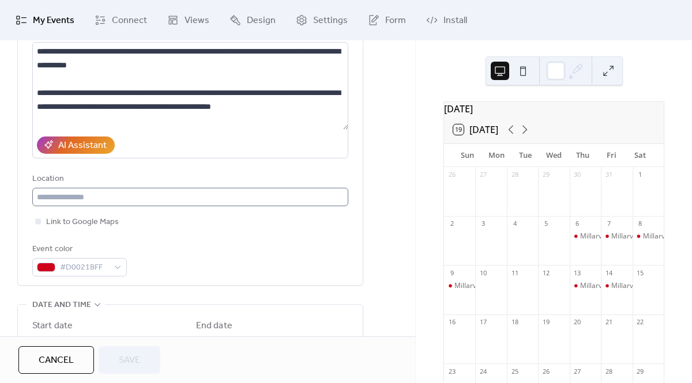
scroll to position [206, 0]
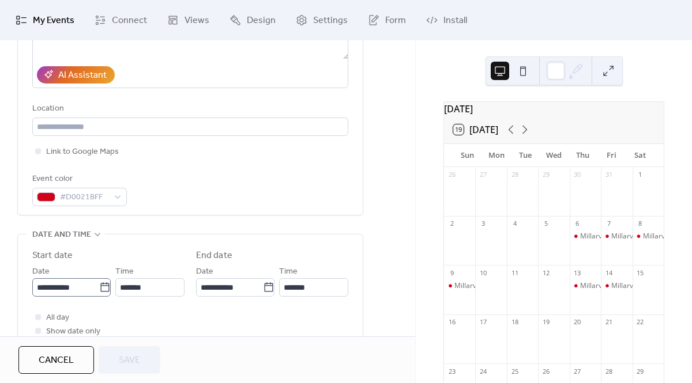
click at [100, 290] on icon at bounding box center [105, 288] width 12 height 12
click at [99, 290] on input "**********" at bounding box center [65, 287] width 67 height 18
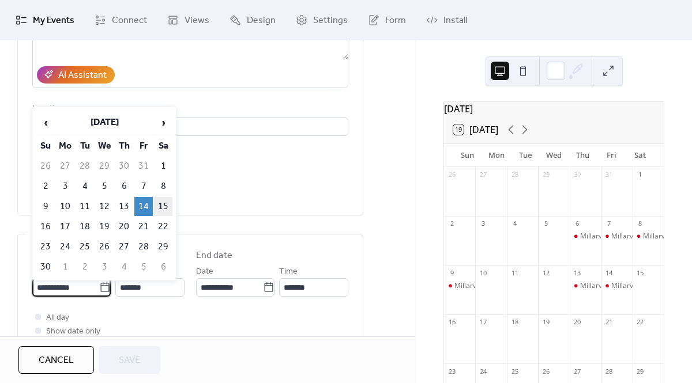
click at [163, 207] on td "15" at bounding box center [163, 206] width 18 height 19
type input "**********"
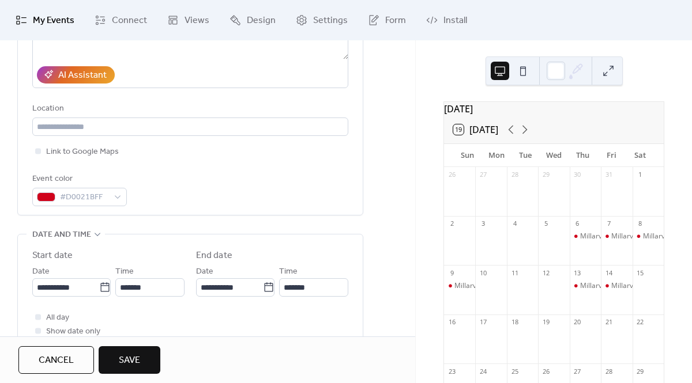
click at [145, 352] on button "Save" at bounding box center [130, 360] width 62 height 28
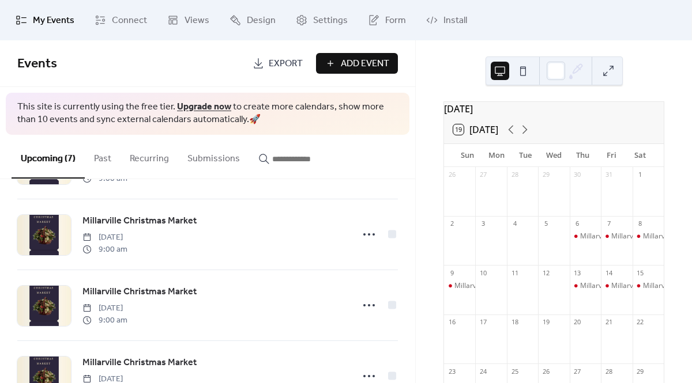
scroll to position [328, 0]
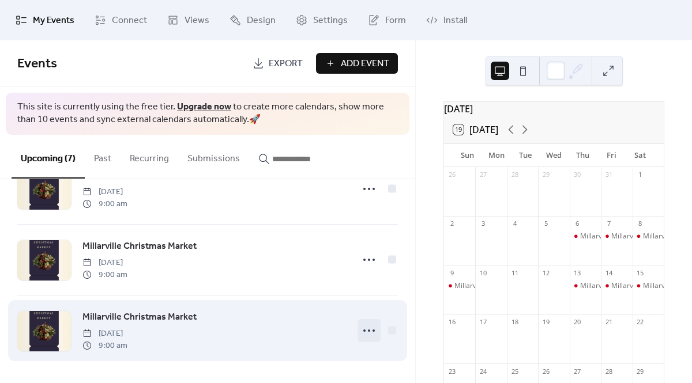
click at [367, 333] on icon at bounding box center [369, 331] width 18 height 18
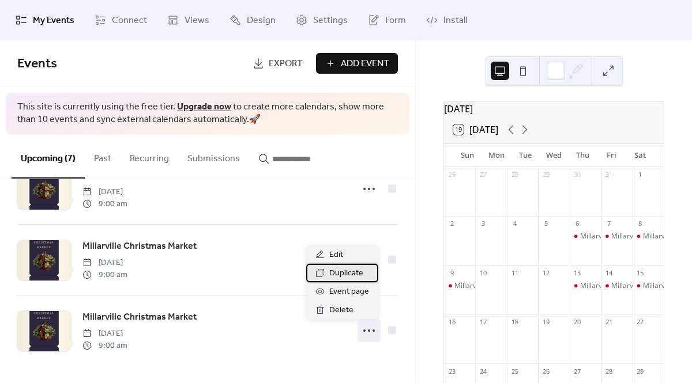
click at [343, 273] on span "Duplicate" at bounding box center [346, 274] width 34 height 14
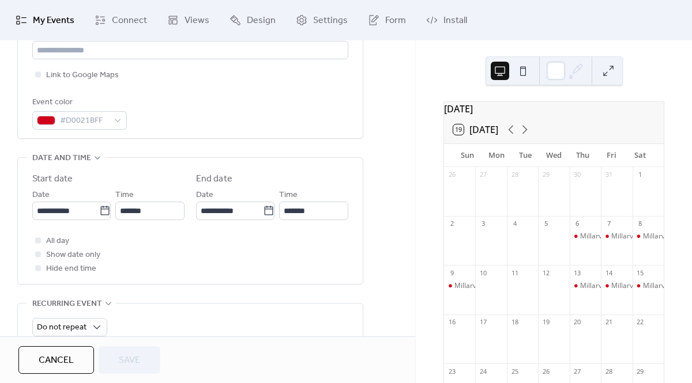
scroll to position [286, 0]
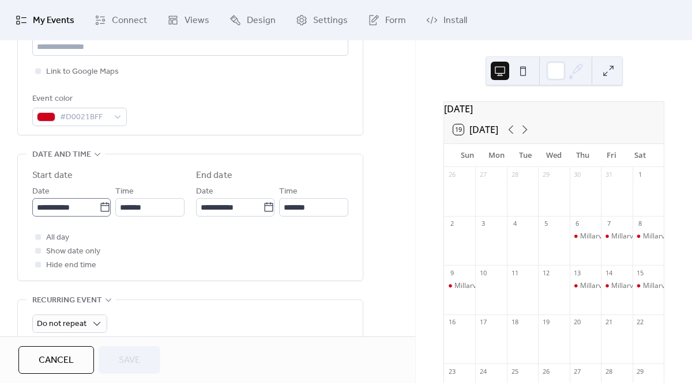
click at [99, 208] on icon at bounding box center [105, 208] width 12 height 12
click at [96, 208] on input "**********" at bounding box center [65, 207] width 67 height 18
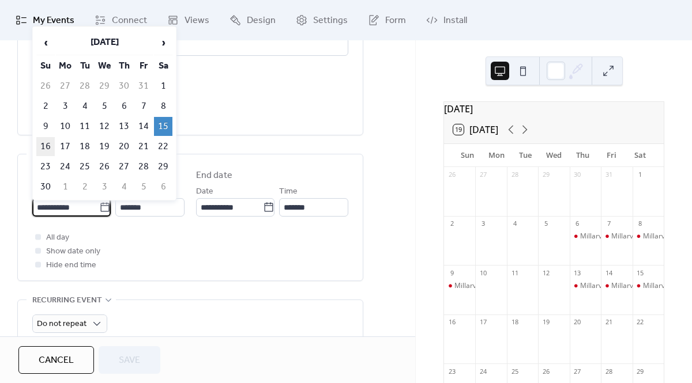
click at [48, 144] on td "16" at bounding box center [45, 146] width 18 height 19
type input "**********"
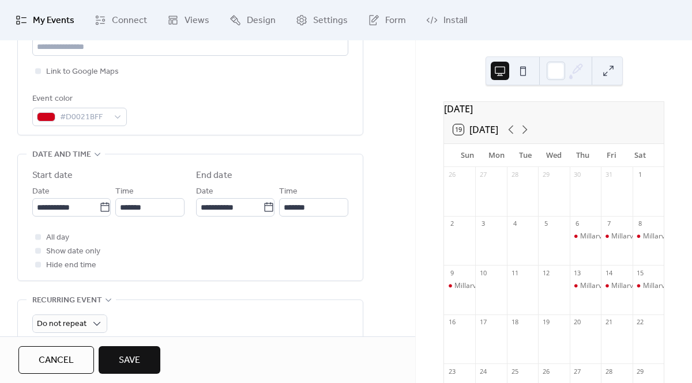
click at [130, 348] on button "Save" at bounding box center [130, 360] width 62 height 28
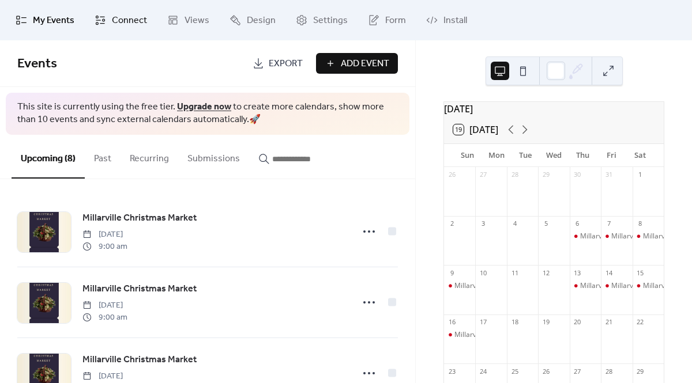
click at [124, 19] on span "Connect" at bounding box center [129, 21] width 35 height 14
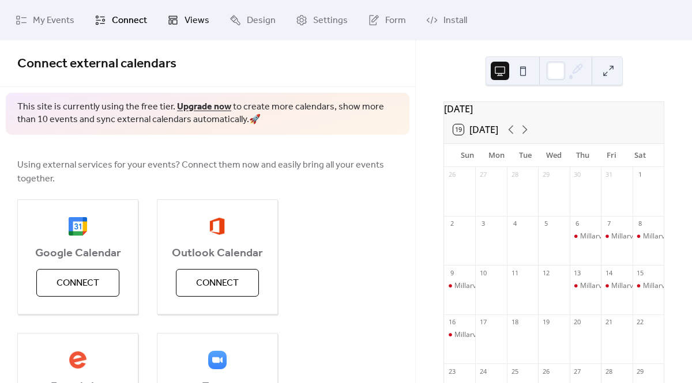
click at [194, 27] on span "Views" at bounding box center [196, 21] width 25 height 14
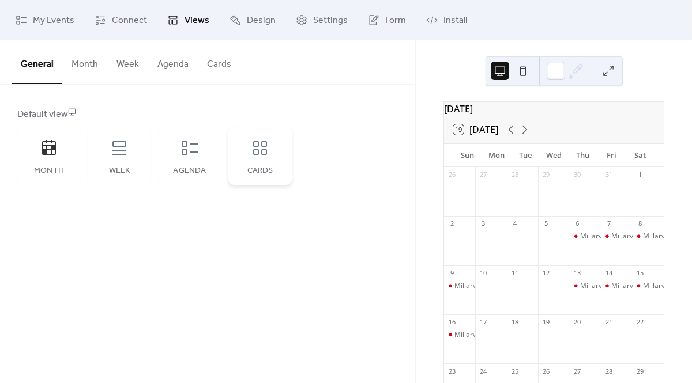
click at [259, 149] on icon at bounding box center [260, 148] width 18 height 18
click at [260, 18] on span "Design" at bounding box center [261, 21] width 29 height 14
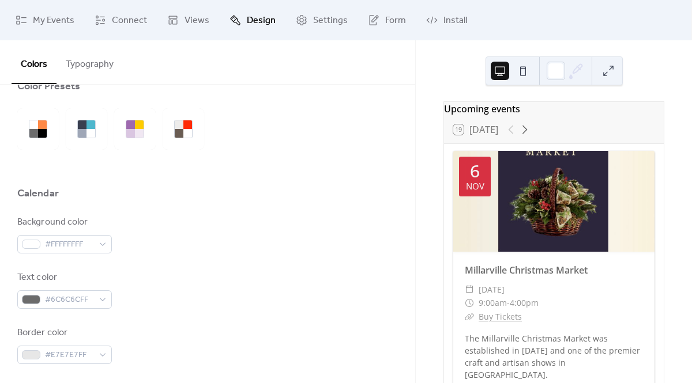
scroll to position [21, 0]
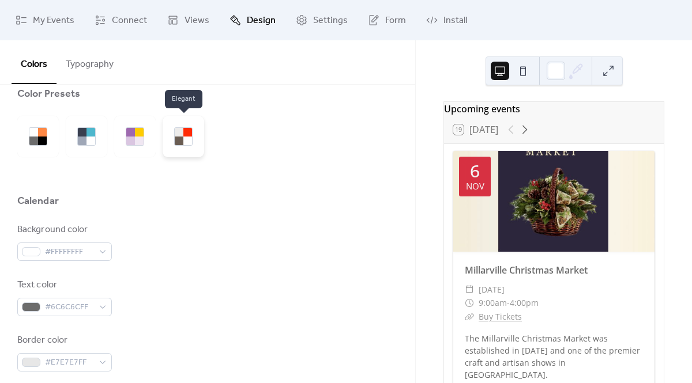
click at [181, 138] on div at bounding box center [179, 141] width 9 height 9
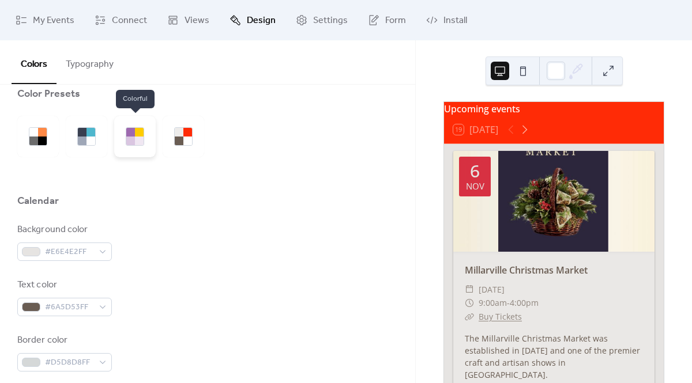
click at [132, 138] on div at bounding box center [130, 141] width 9 height 9
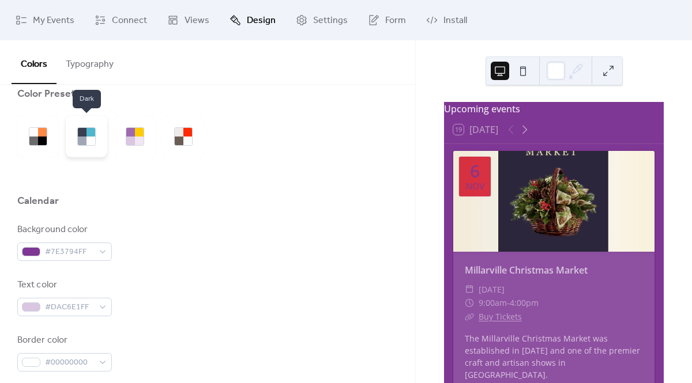
click at [96, 140] on div at bounding box center [86, 136] width 41 height 41
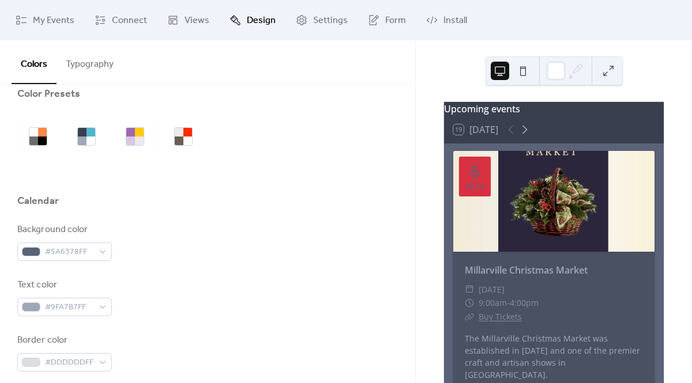
click at [37, 139] on div at bounding box center [38, 136] width 18 height 18
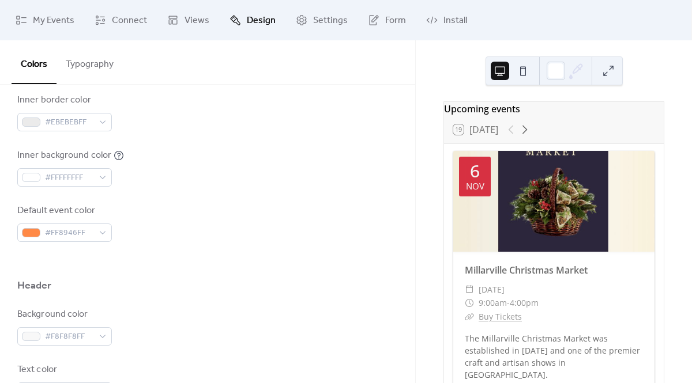
scroll to position [260, 0]
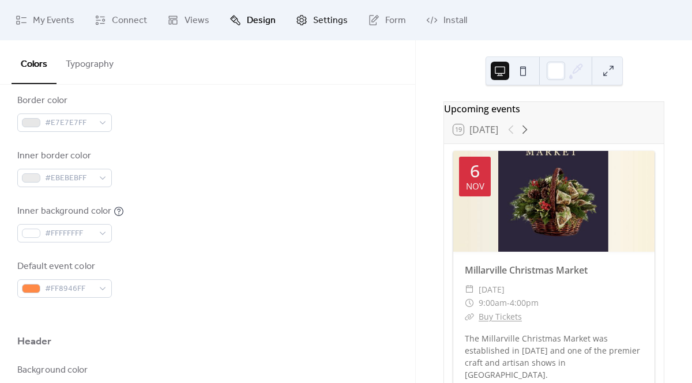
click at [329, 17] on span "Settings" at bounding box center [330, 21] width 35 height 14
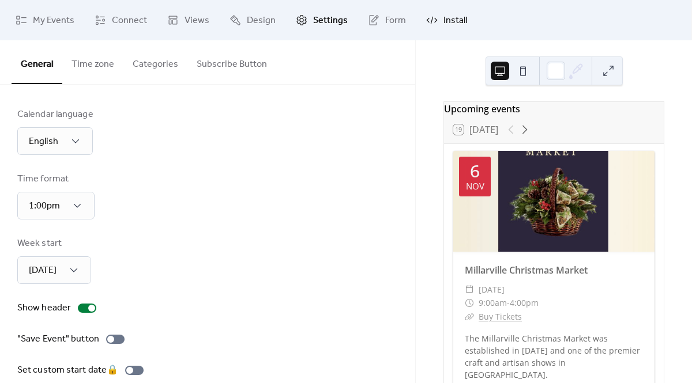
click at [436, 25] on link "Install" at bounding box center [446, 20] width 58 height 31
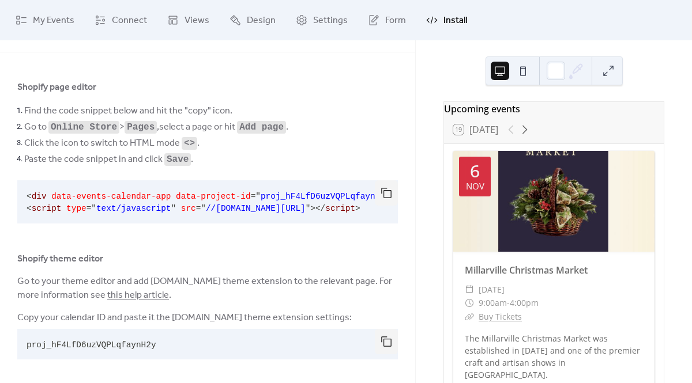
scroll to position [41, 0]
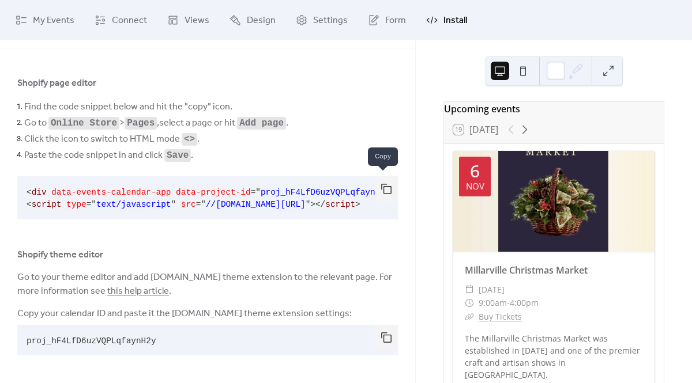
click at [384, 185] on button "button" at bounding box center [386, 188] width 23 height 25
click at [384, 336] on button "button" at bounding box center [386, 337] width 23 height 25
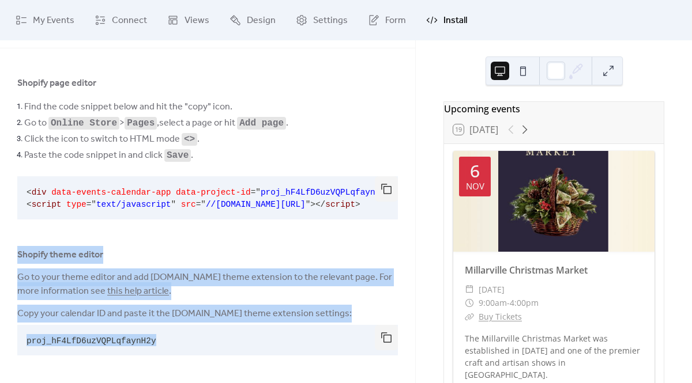
drag, startPoint x: 18, startPoint y: 251, endPoint x: 358, endPoint y: 345, distance: 352.2
click at [358, 345] on div "Shopify page editor Find the code snippet below and hit the "copy" icon. Go to …" at bounding box center [207, 218] width 380 height 284
copy div "Shopify theme editor Go to your theme editor and add [DOMAIN_NAME] theme extens…"
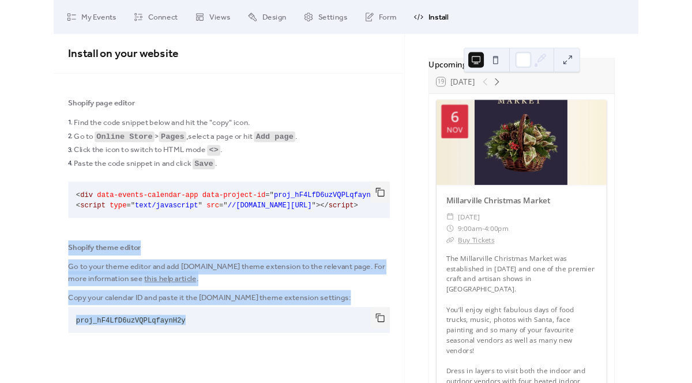
scroll to position [0, 0]
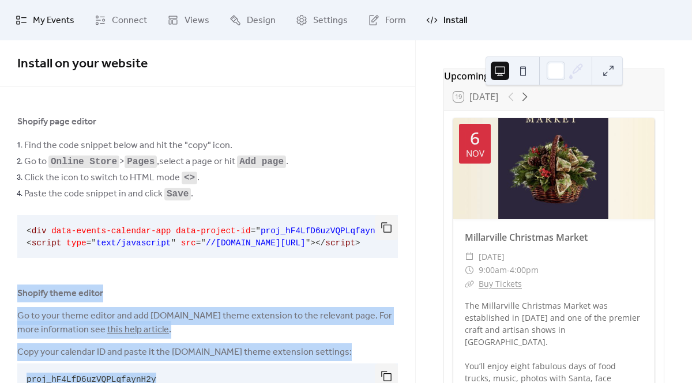
click at [52, 16] on span "My Events" at bounding box center [53, 21] width 41 height 14
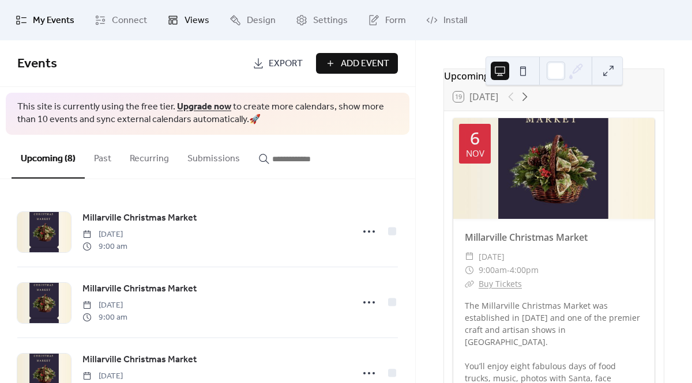
click at [204, 24] on span "Views" at bounding box center [196, 21] width 25 height 14
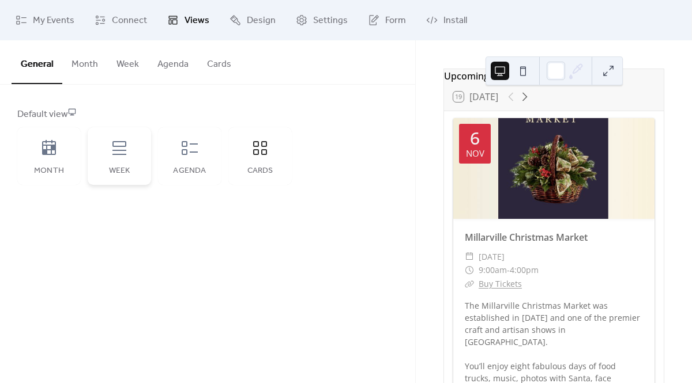
click at [112, 165] on div "Week" at bounding box center [119, 156] width 63 height 58
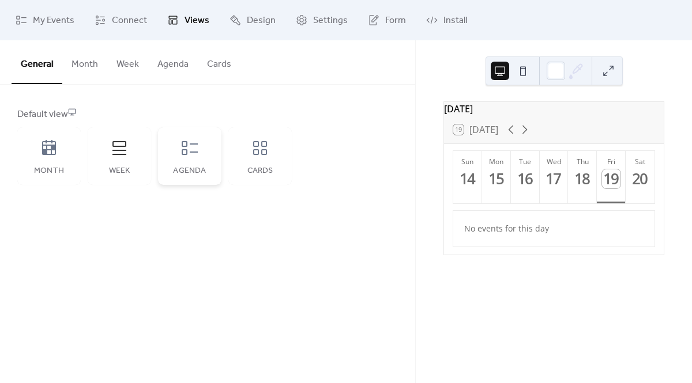
click at [197, 164] on div "Agenda" at bounding box center [189, 156] width 63 height 58
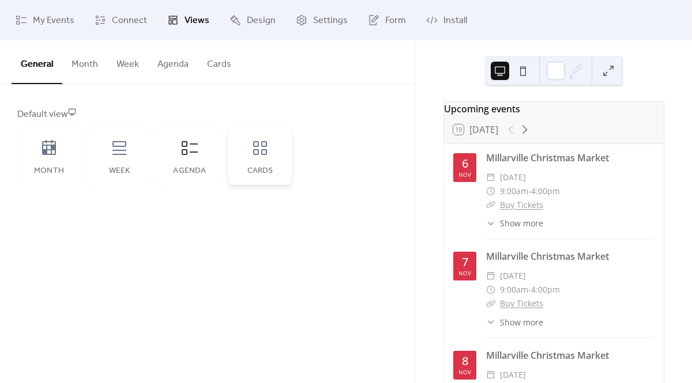
click at [274, 162] on div "Cards" at bounding box center [259, 156] width 63 height 58
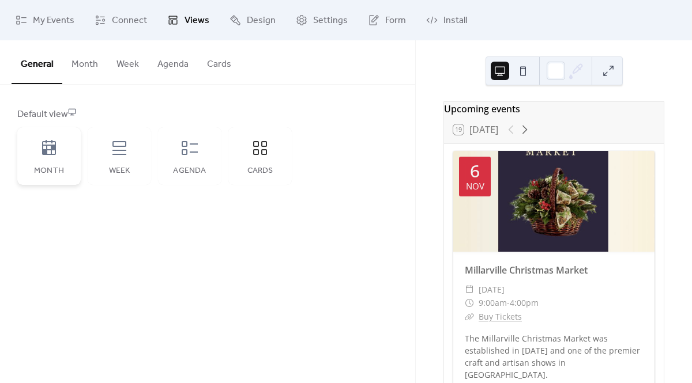
click at [41, 157] on icon at bounding box center [49, 148] width 18 height 18
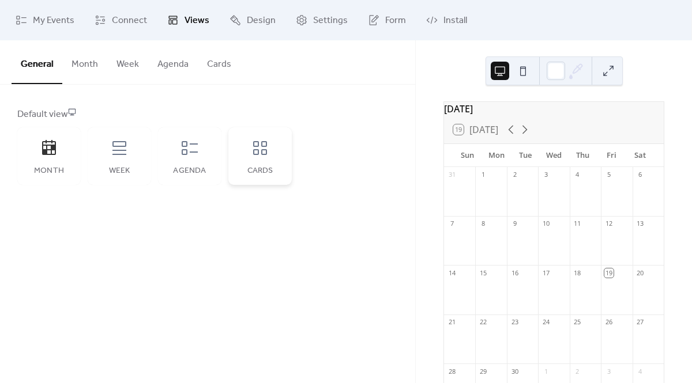
click at [265, 158] on div "Cards" at bounding box center [259, 156] width 63 height 58
